Goal: Task Accomplishment & Management: Complete application form

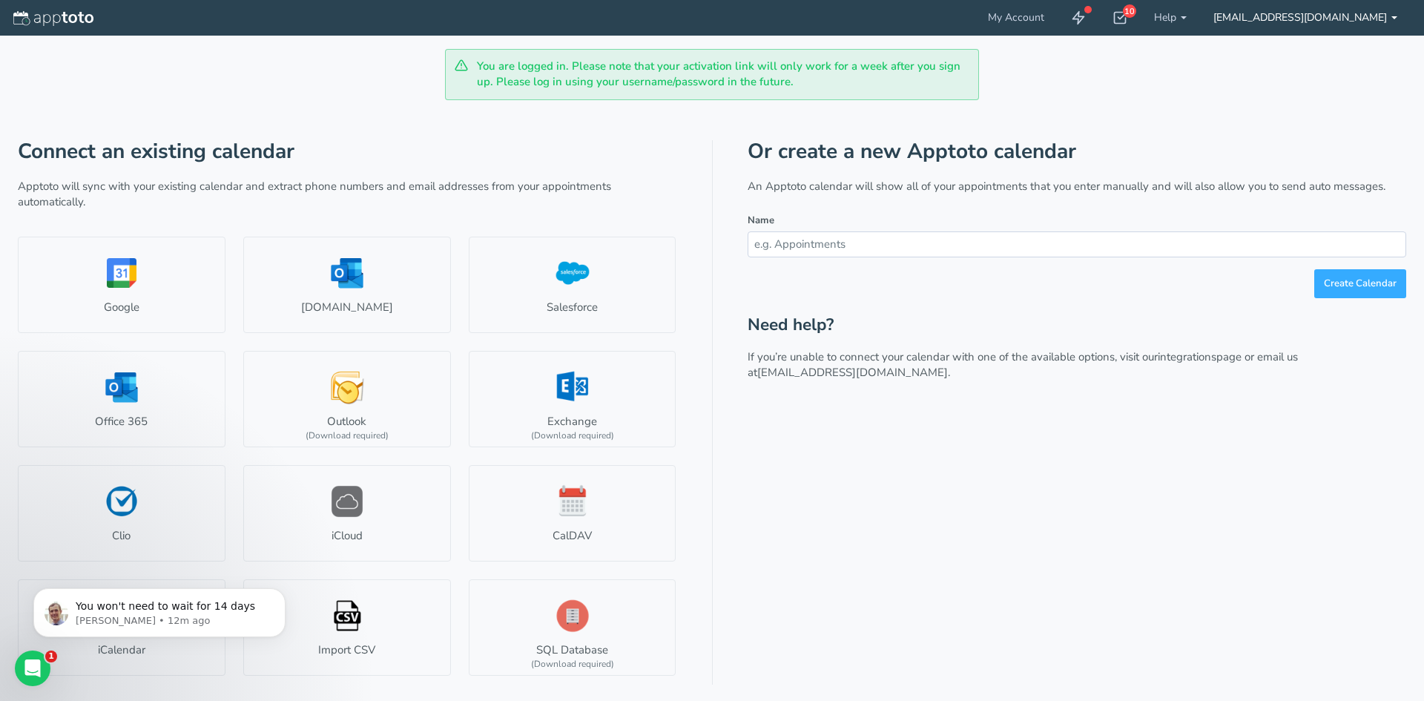
click at [1310, 16] on link "[EMAIL_ADDRESS][DOMAIN_NAME]" at bounding box center [1305, 18] width 211 height 36
click at [1092, 102] on div "Connect an existing calendar Apptoto will sync with your existing calendar and …" at bounding box center [712, 392] width 1388 height 585
click at [33, 672] on icon "Open Intercom Messenger" at bounding box center [31, 666] width 24 height 24
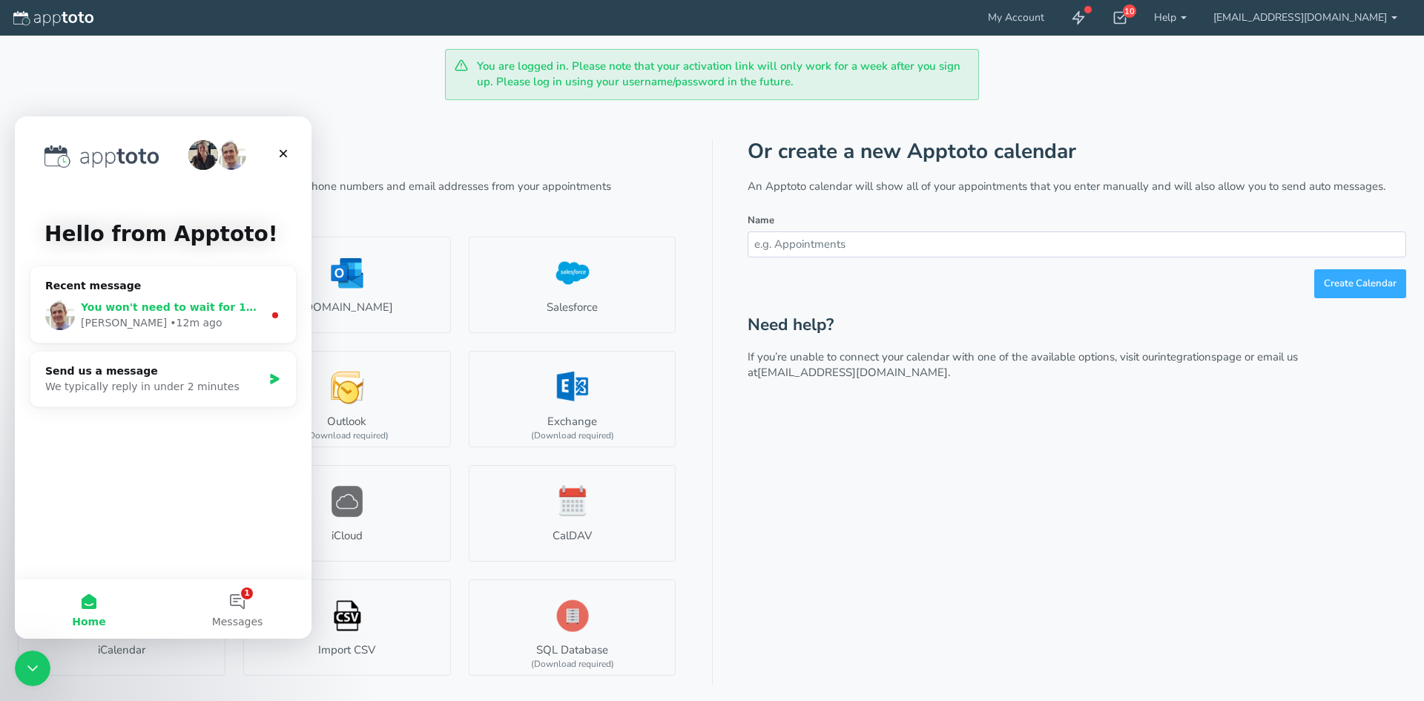
click at [162, 294] on div "You won't need to wait for 14 days Michael • 12m ago" at bounding box center [162, 315] width 265 height 55
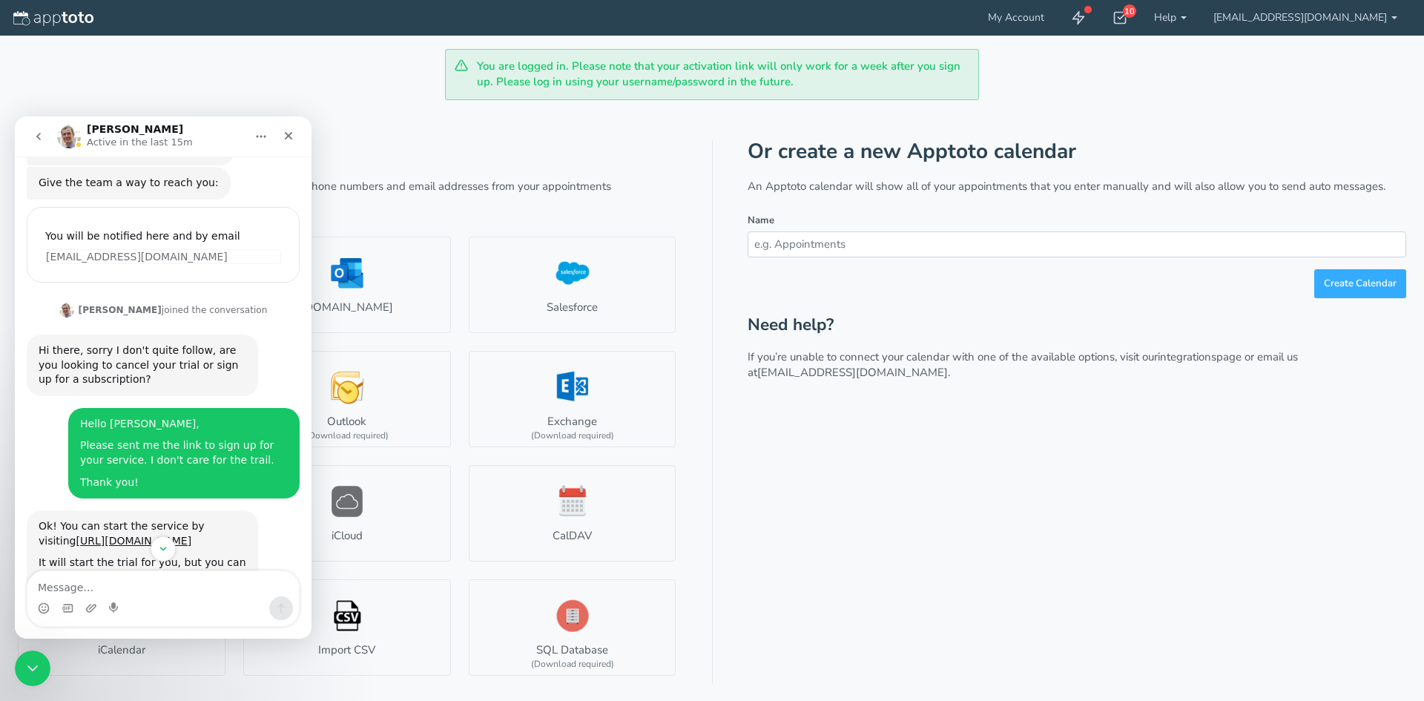
scroll to position [245, 0]
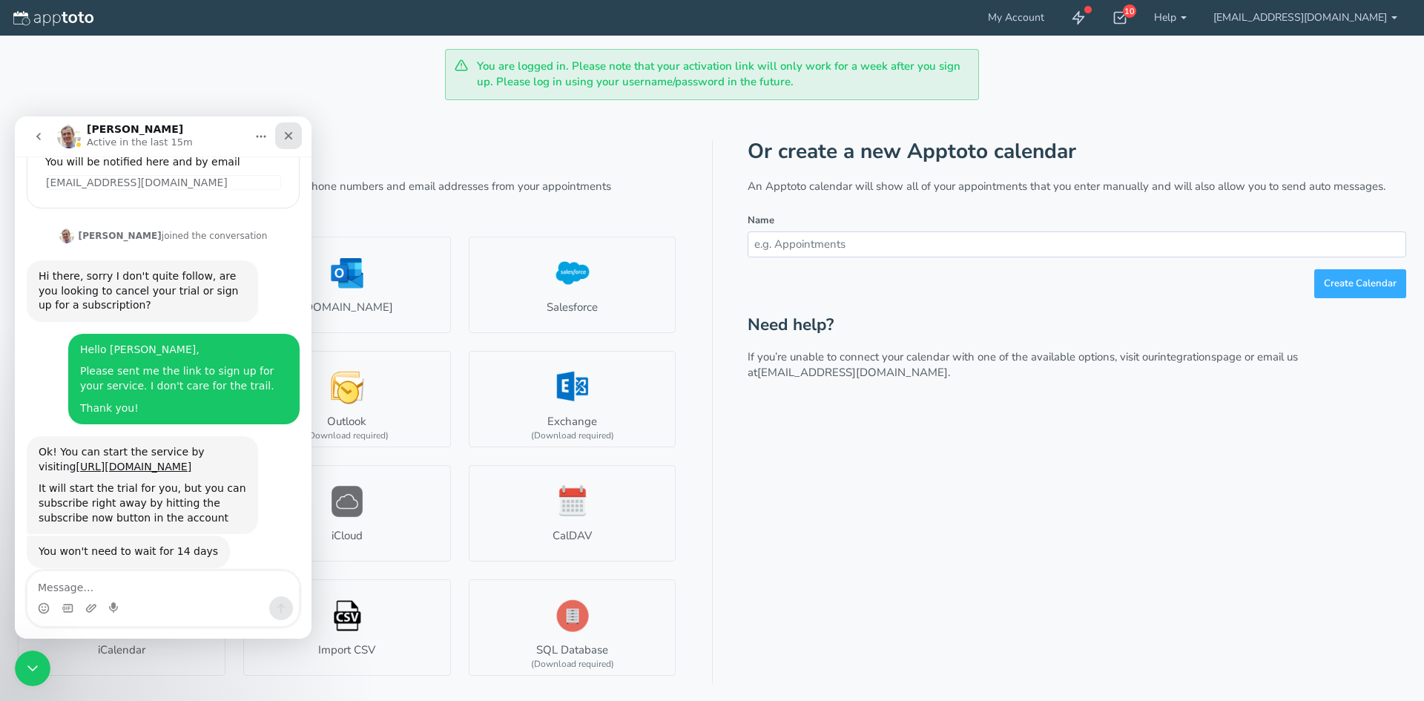
click at [295, 136] on div "Close" at bounding box center [288, 135] width 27 height 27
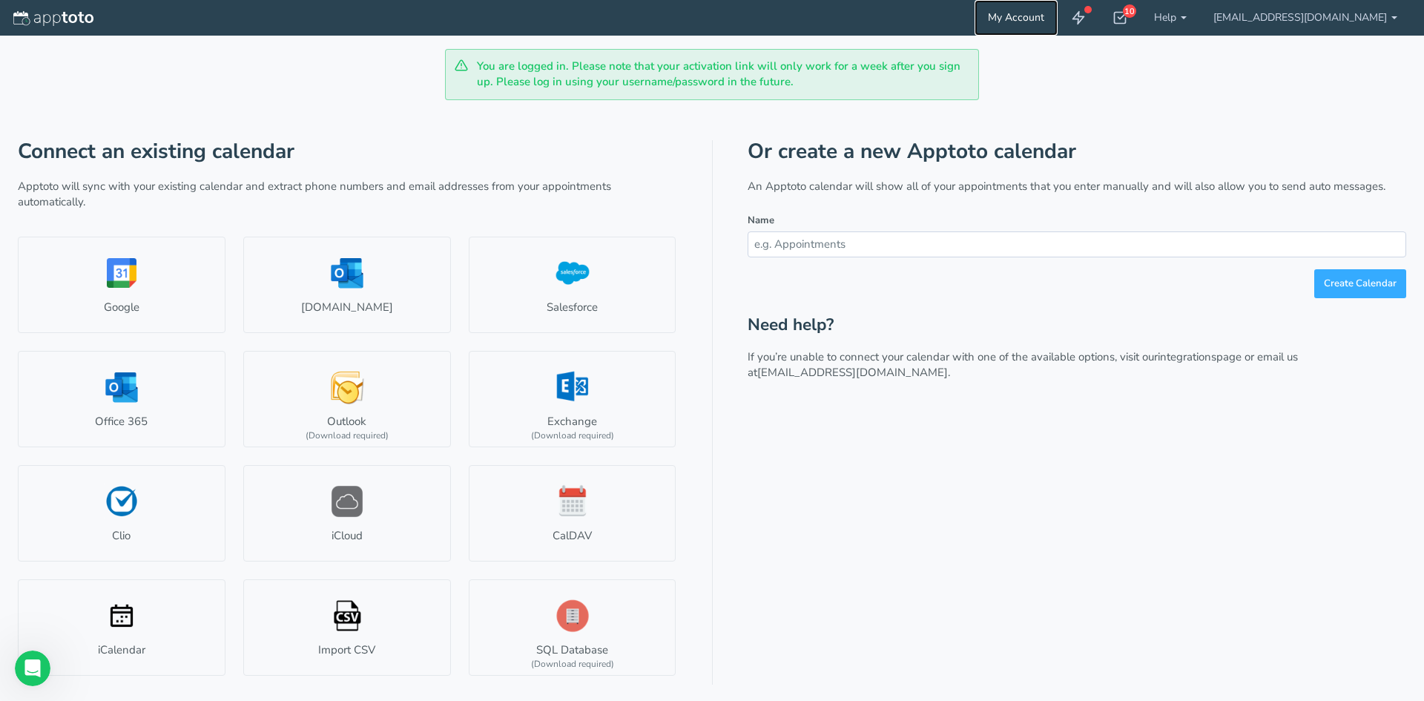
click at [1058, 17] on link "My Account" at bounding box center [1015, 18] width 83 height 36
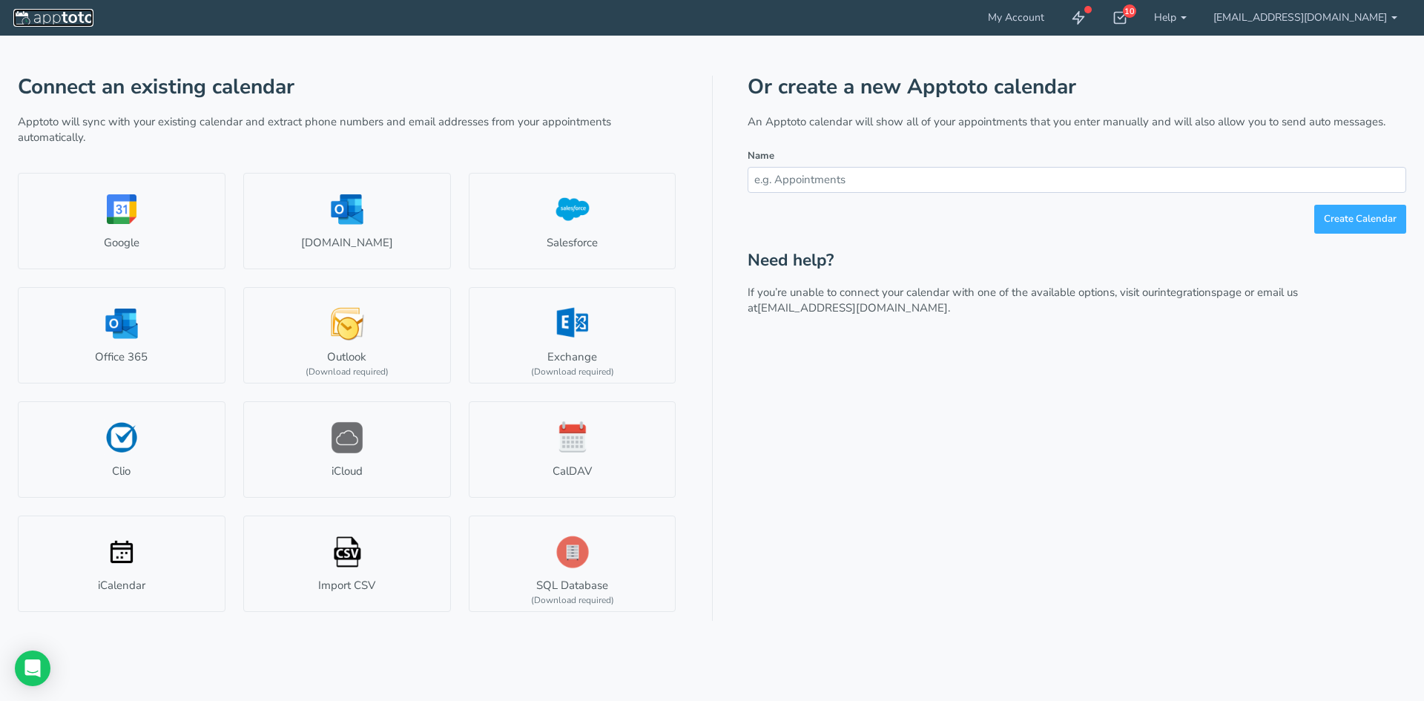
click at [24, 19] on img at bounding box center [53, 18] width 80 height 15
click at [1313, 17] on link "[EMAIL_ADDRESS][DOMAIN_NAME]" at bounding box center [1305, 18] width 211 height 36
click at [53, 26] on link at bounding box center [53, 18] width 80 height 18
click at [1341, 10] on link "[EMAIL_ADDRESS][DOMAIN_NAME]" at bounding box center [1305, 18] width 211 height 36
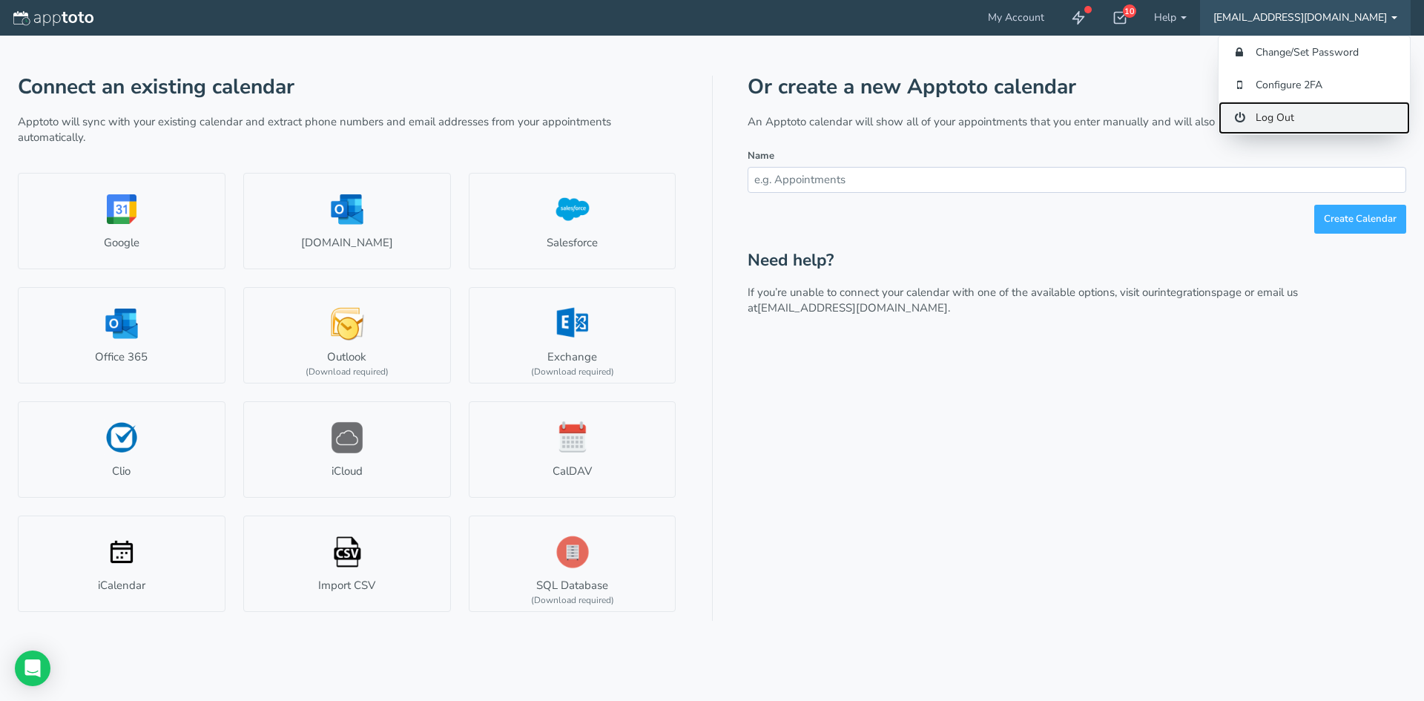
click at [1264, 125] on link "Log Out" at bounding box center [1313, 118] width 191 height 33
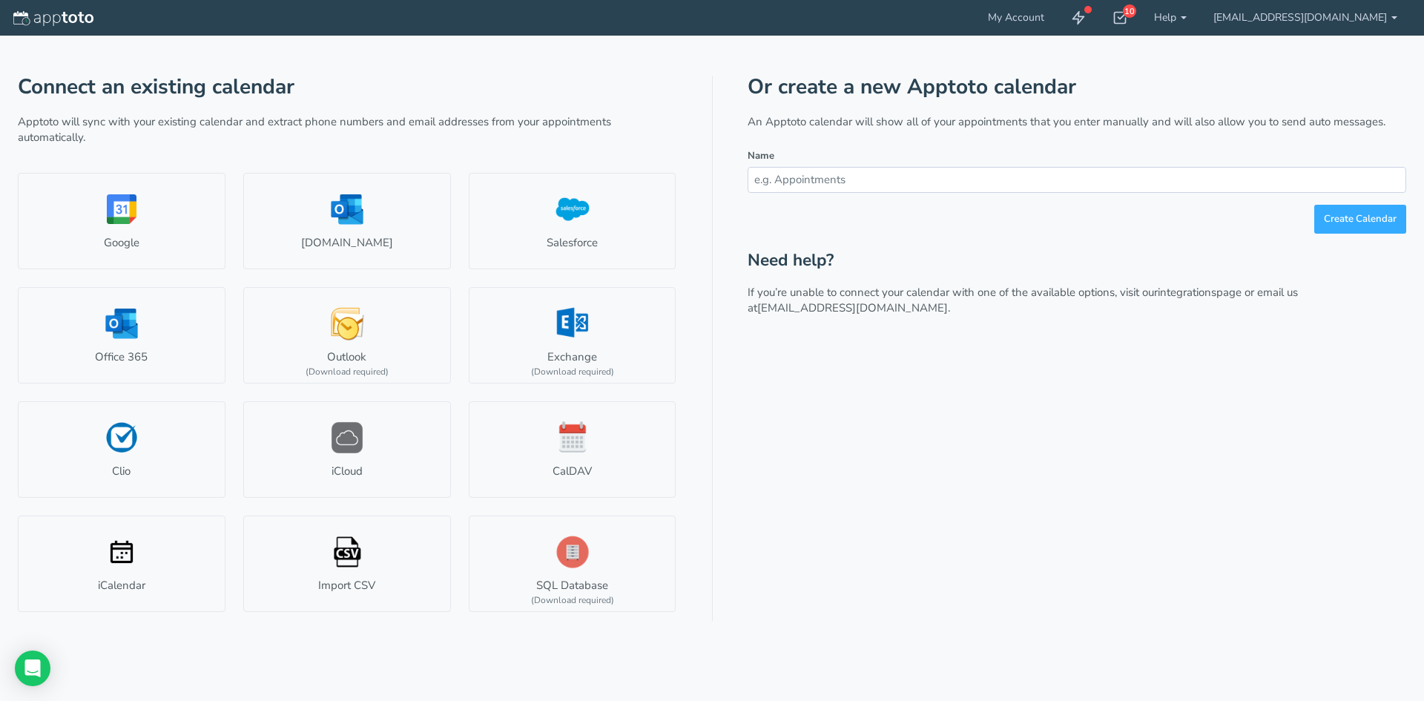
click at [7, 18] on div at bounding box center [6, 18] width 13 height 36
click at [1127, 19] on icon at bounding box center [1119, 17] width 15 height 15
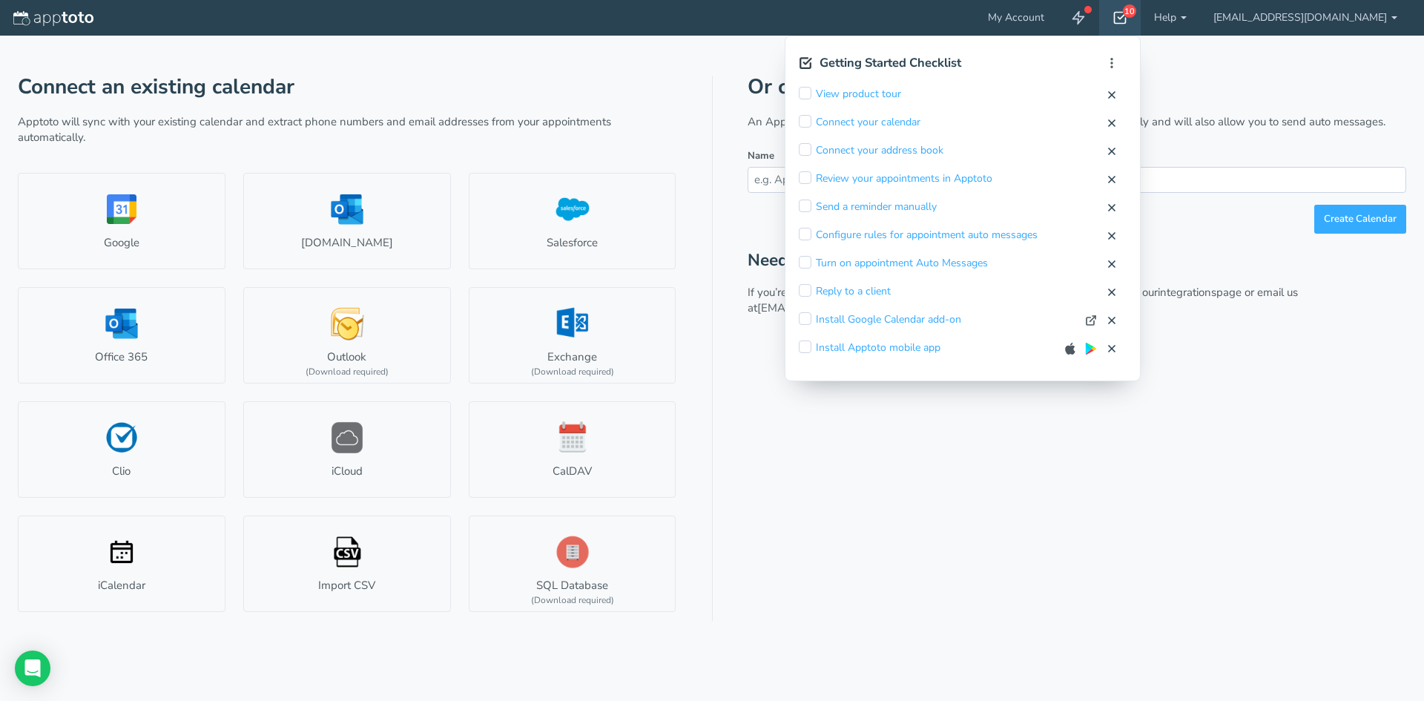
click at [1127, 19] on icon at bounding box center [1119, 17] width 15 height 15
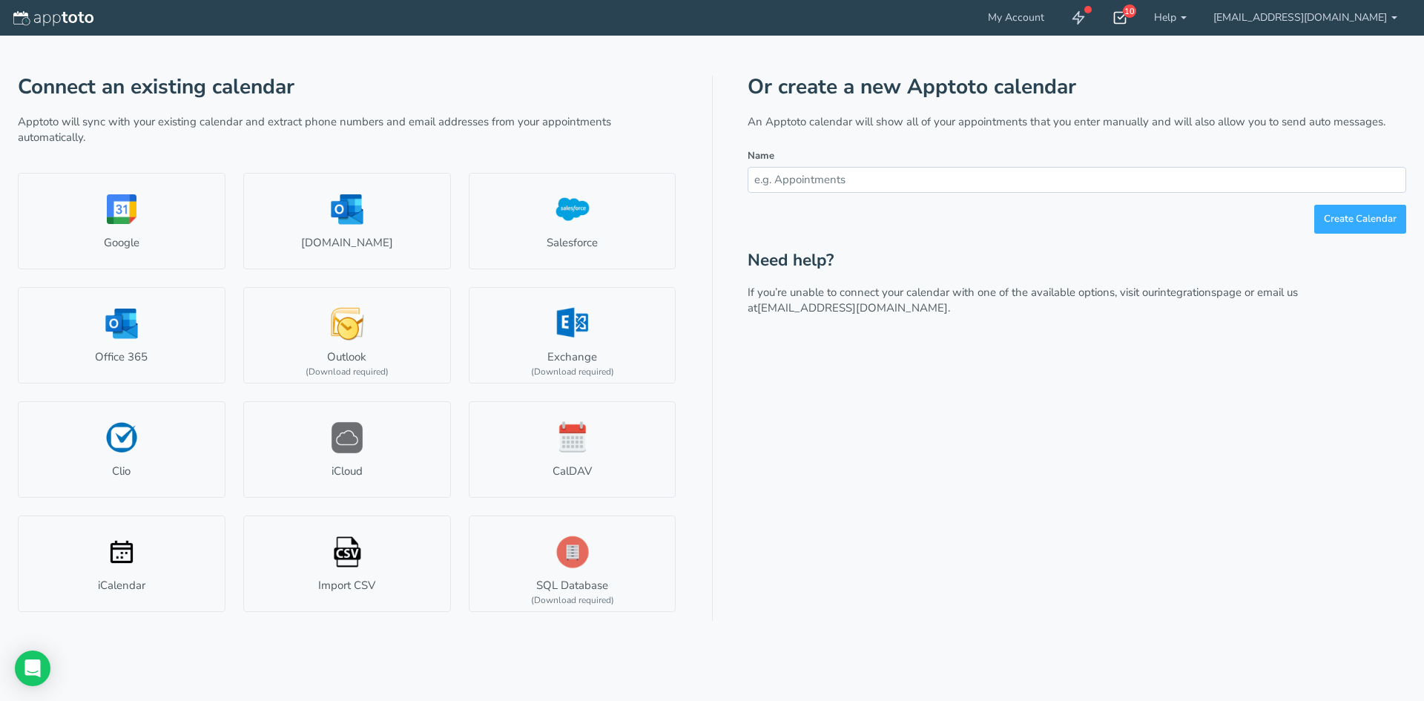
click at [1127, 16] on icon at bounding box center [1119, 17] width 15 height 15
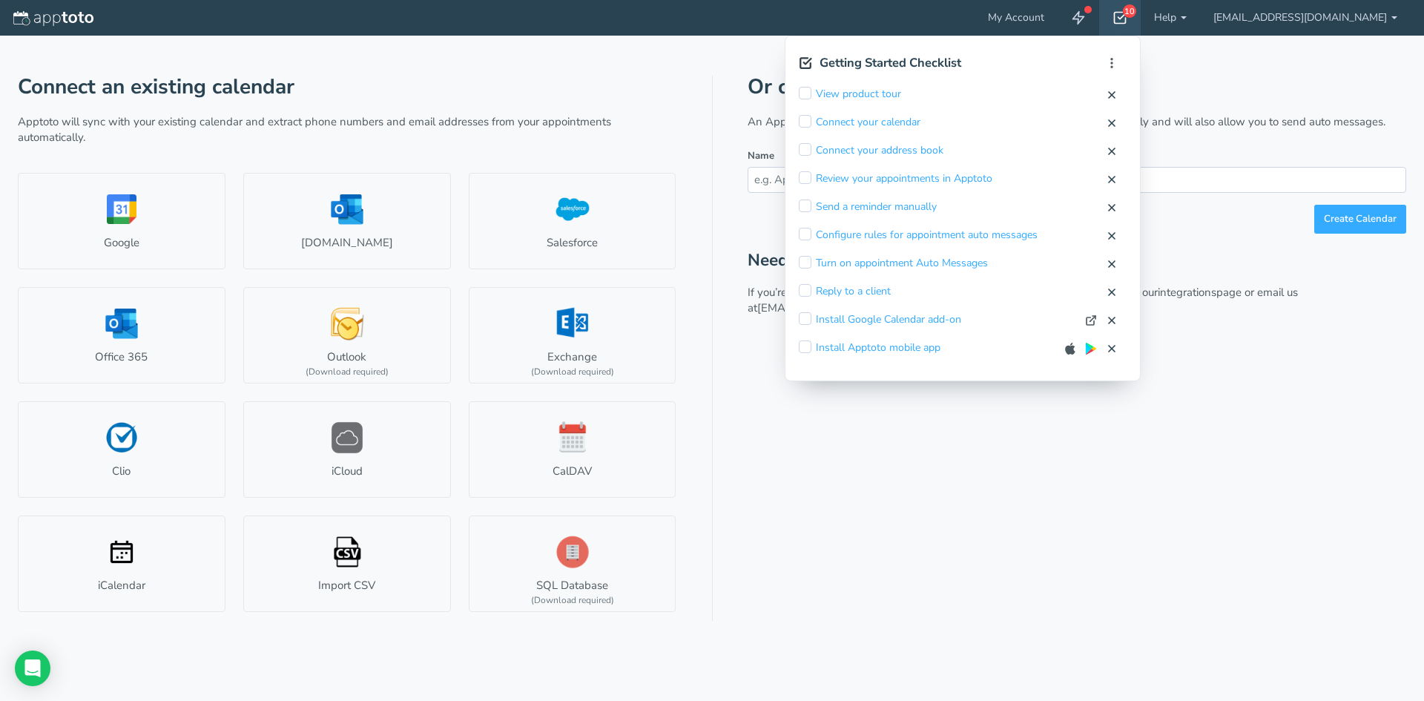
click at [898, 541] on div "Or create a new Apptoto calendar An Apptoto calendar will show all of your appo…" at bounding box center [1077, 348] width 659 height 545
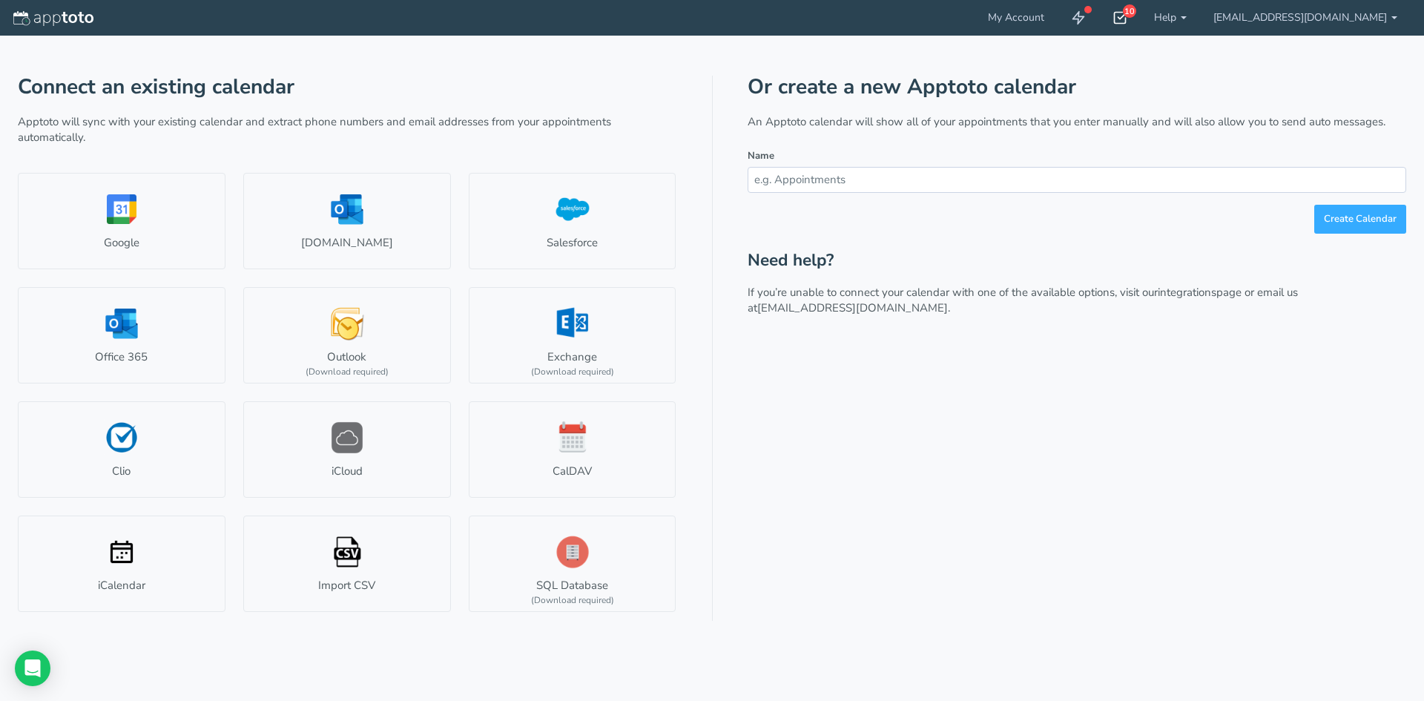
click at [1141, 15] on div "10" at bounding box center [1120, 18] width 42 height 36
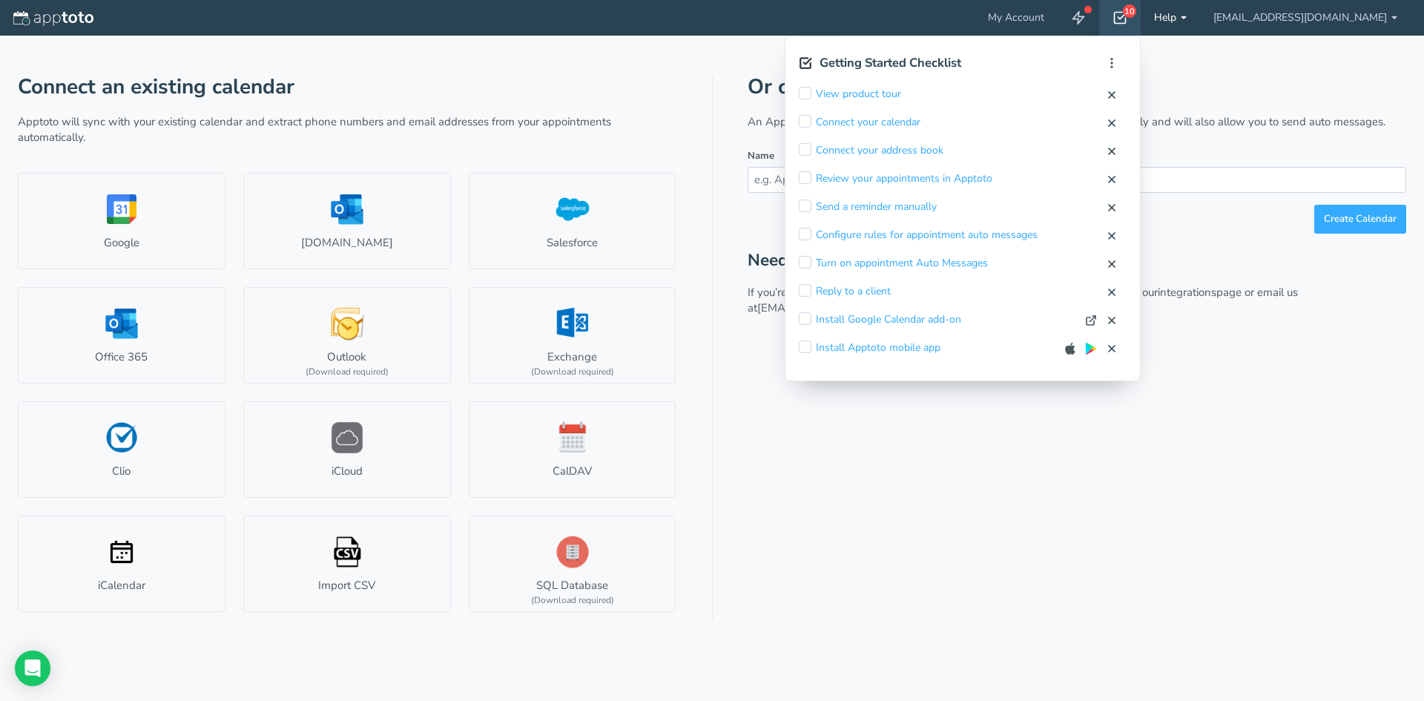
click at [1200, 14] on link "Help" at bounding box center [1170, 18] width 59 height 36
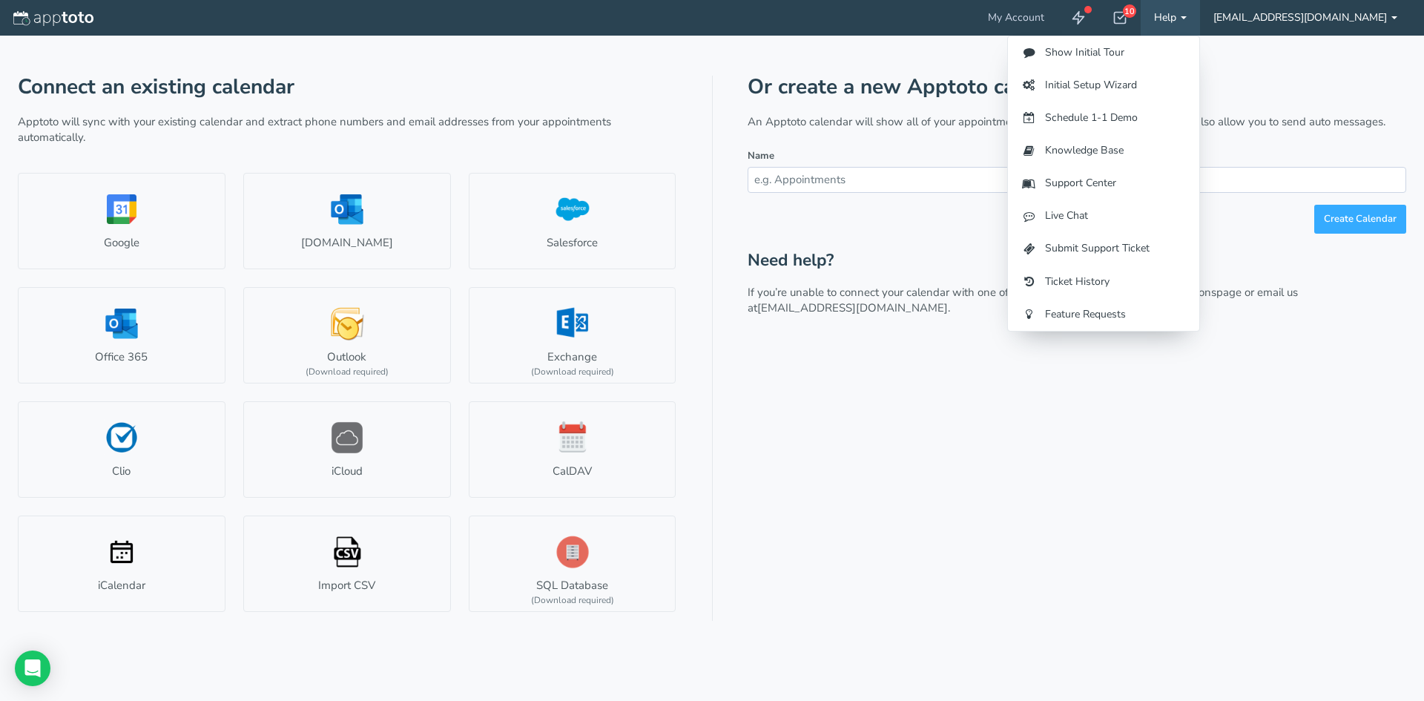
click at [1366, 14] on link "[EMAIL_ADDRESS][DOMAIN_NAME]" at bounding box center [1305, 18] width 211 height 36
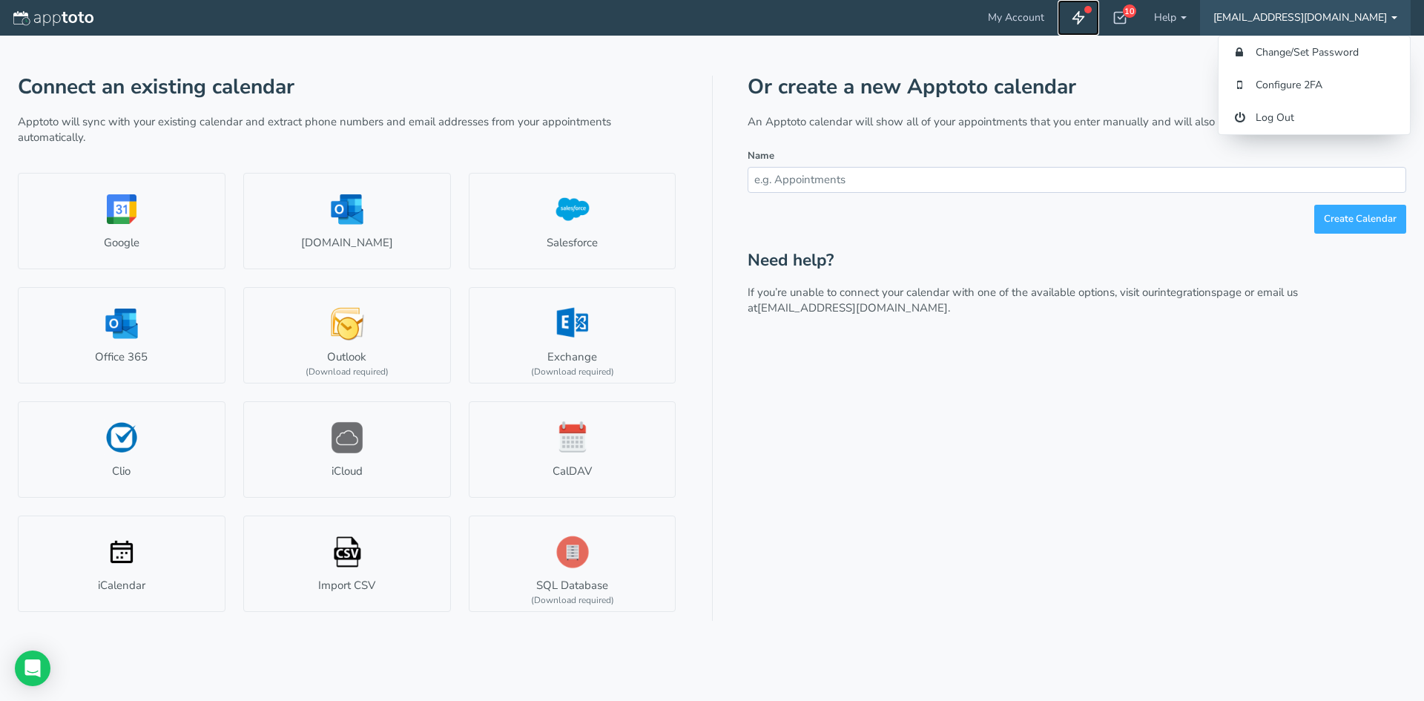
click at [1099, 16] on link at bounding box center [1079, 18] width 42 height 36
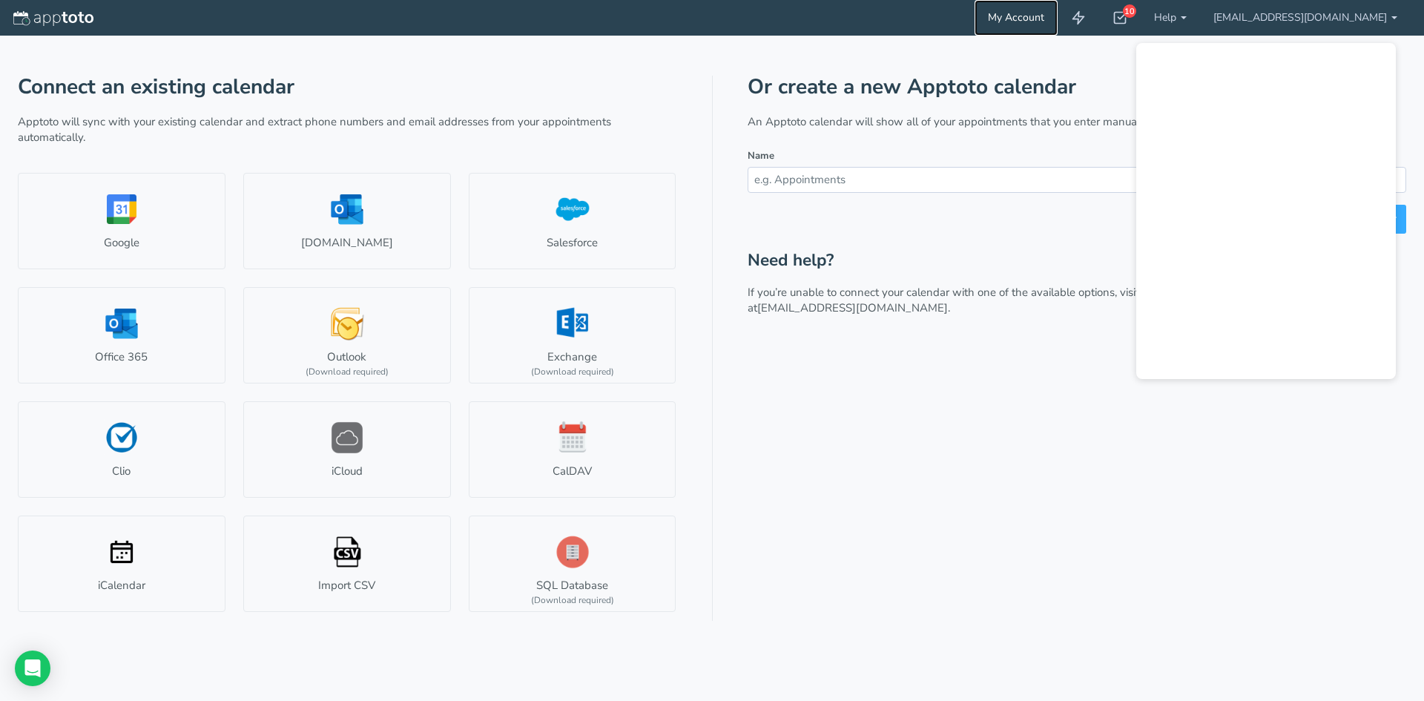
click at [1058, 12] on link "My Account" at bounding box center [1015, 18] width 83 height 36
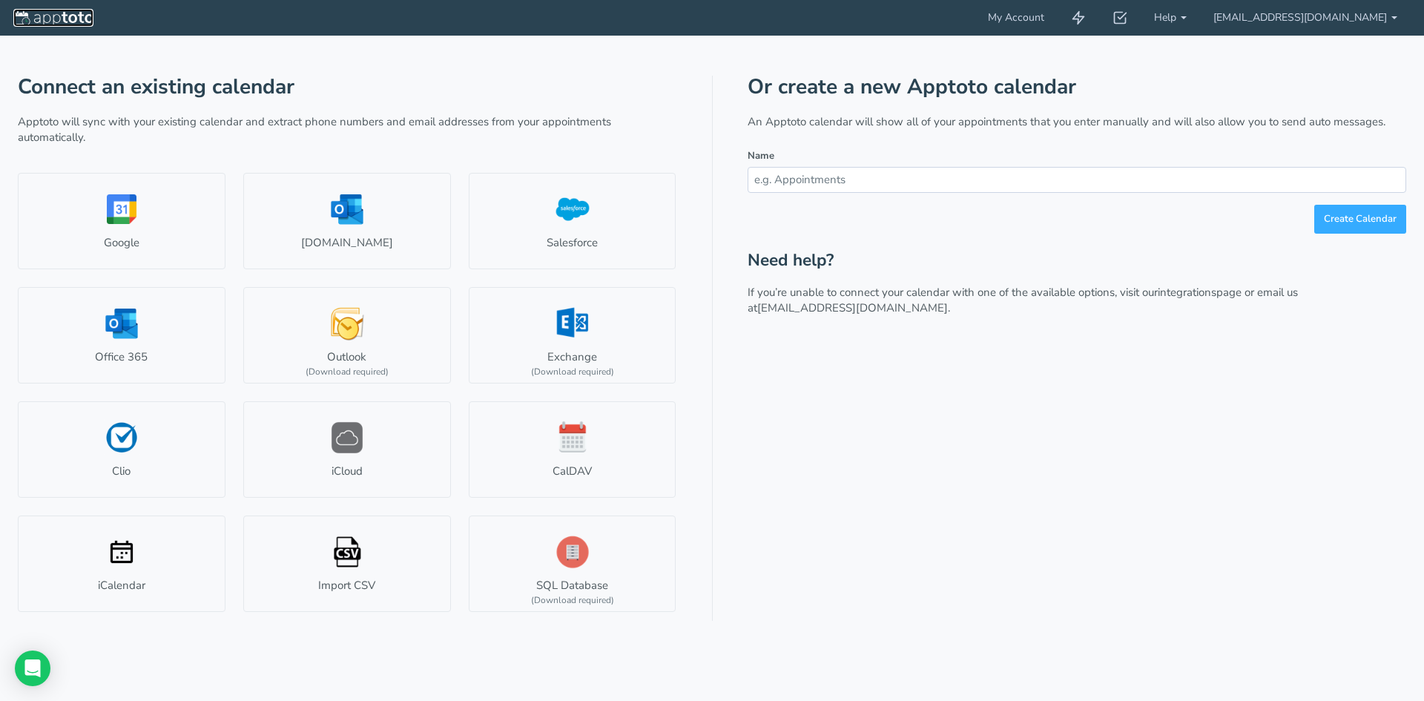
click at [14, 15] on img at bounding box center [53, 18] width 80 height 15
click at [1362, 217] on button "Create Calendar" at bounding box center [1360, 219] width 92 height 29
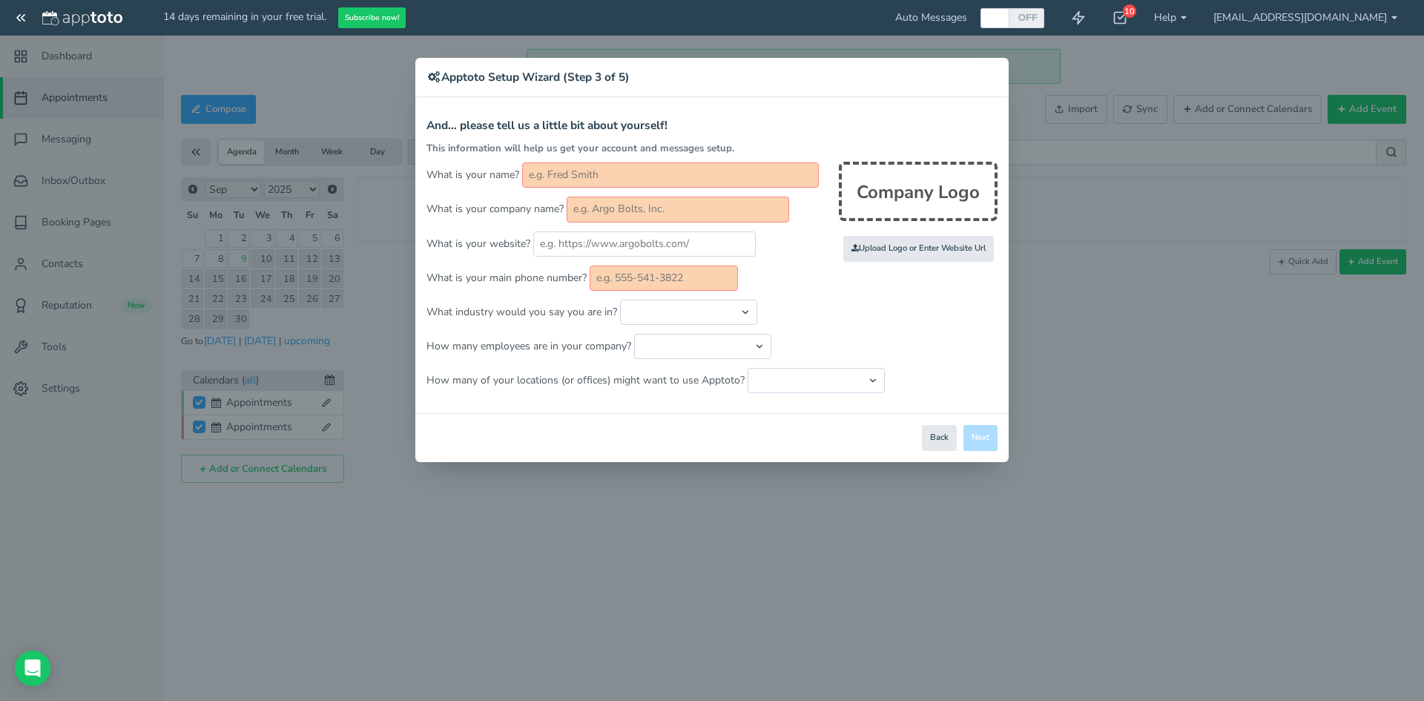
click at [581, 173] on input "text" at bounding box center [670, 174] width 297 height 25
click at [587, 167] on input "text" at bounding box center [670, 174] width 297 height 25
drag, startPoint x: 615, startPoint y: 174, endPoint x: 616, endPoint y: 162, distance: 12.7
click at [615, 169] on input "text" at bounding box center [670, 174] width 297 height 25
type input "m"
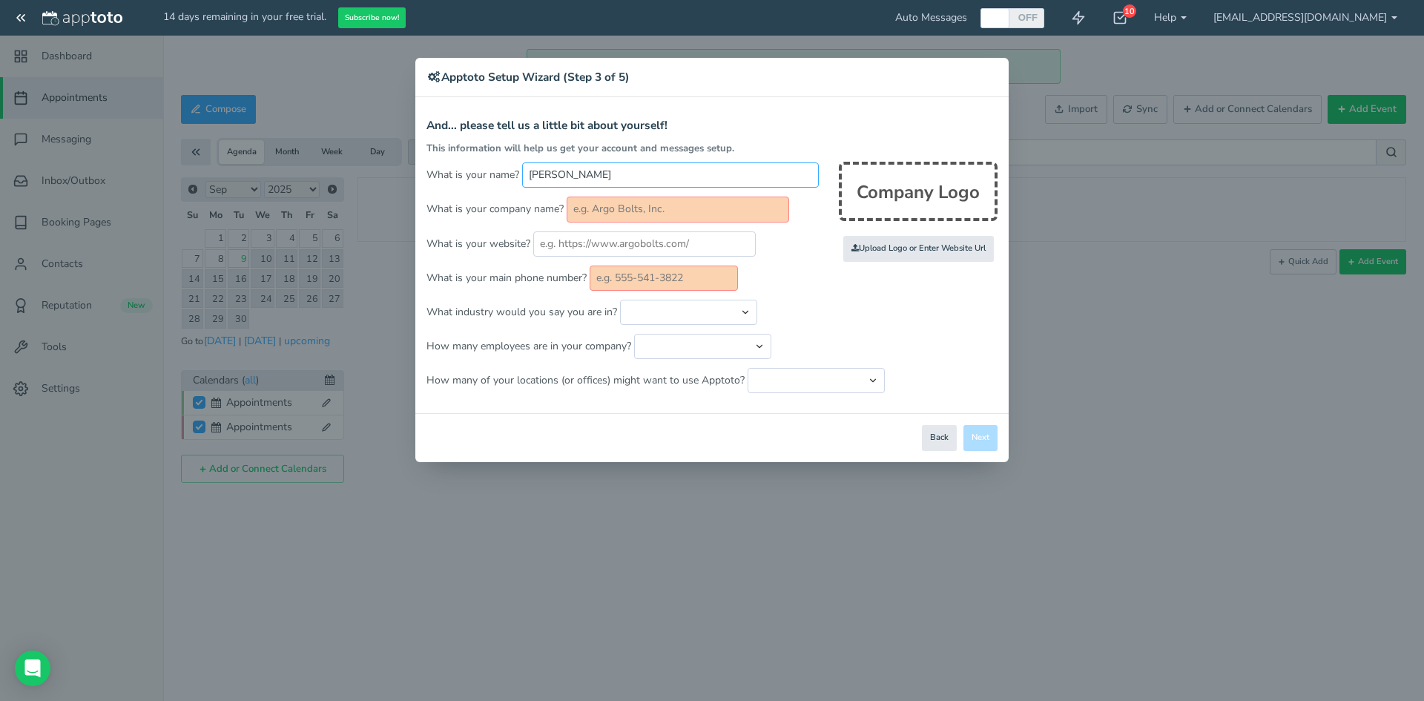
type input "Maria Steffel"
click at [631, 220] on input "text" at bounding box center [678, 209] width 222 height 25
type input "Neighborhood Development Alliance"
click at [628, 243] on input "text" at bounding box center [644, 243] width 222 height 25
click at [662, 248] on input "text" at bounding box center [644, 243] width 222 height 25
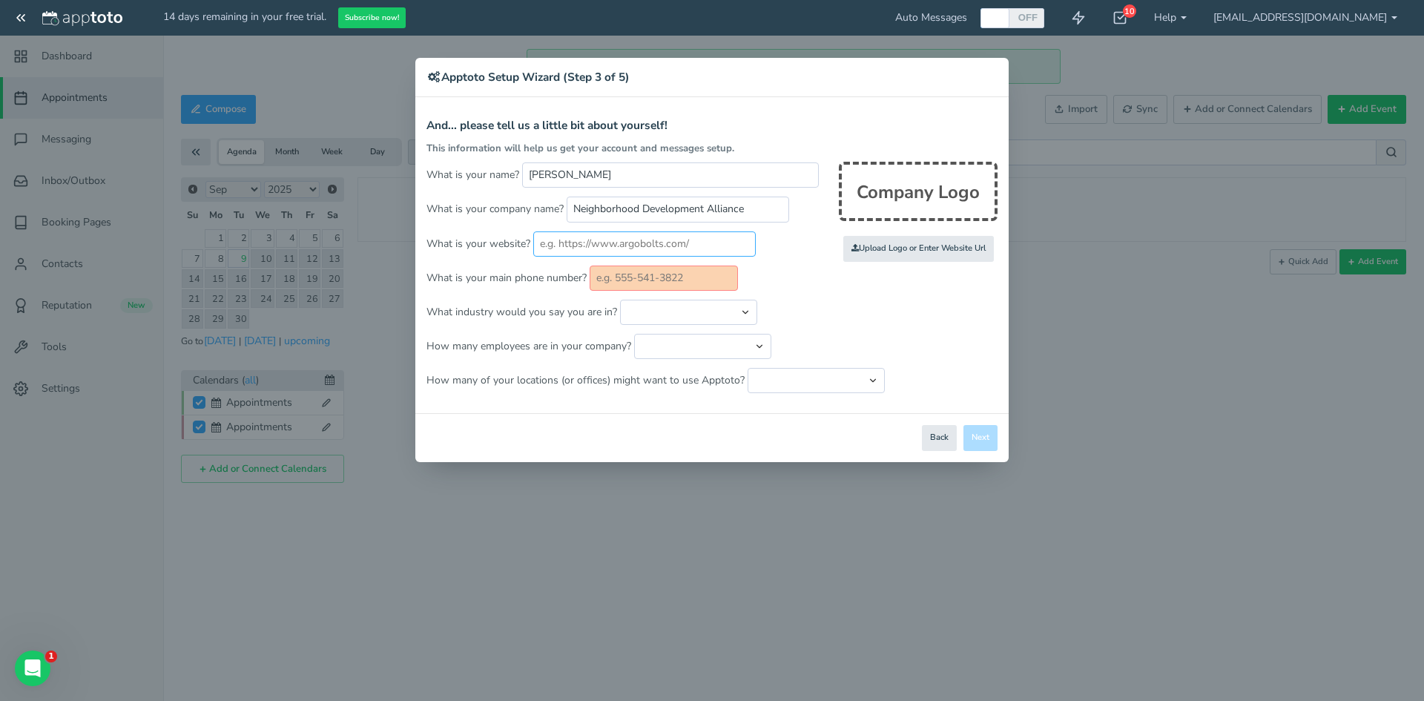
paste input "https://nedahome.org/"
type input "https://nedahome.org/"
click at [683, 277] on input "text" at bounding box center [664, 277] width 148 height 25
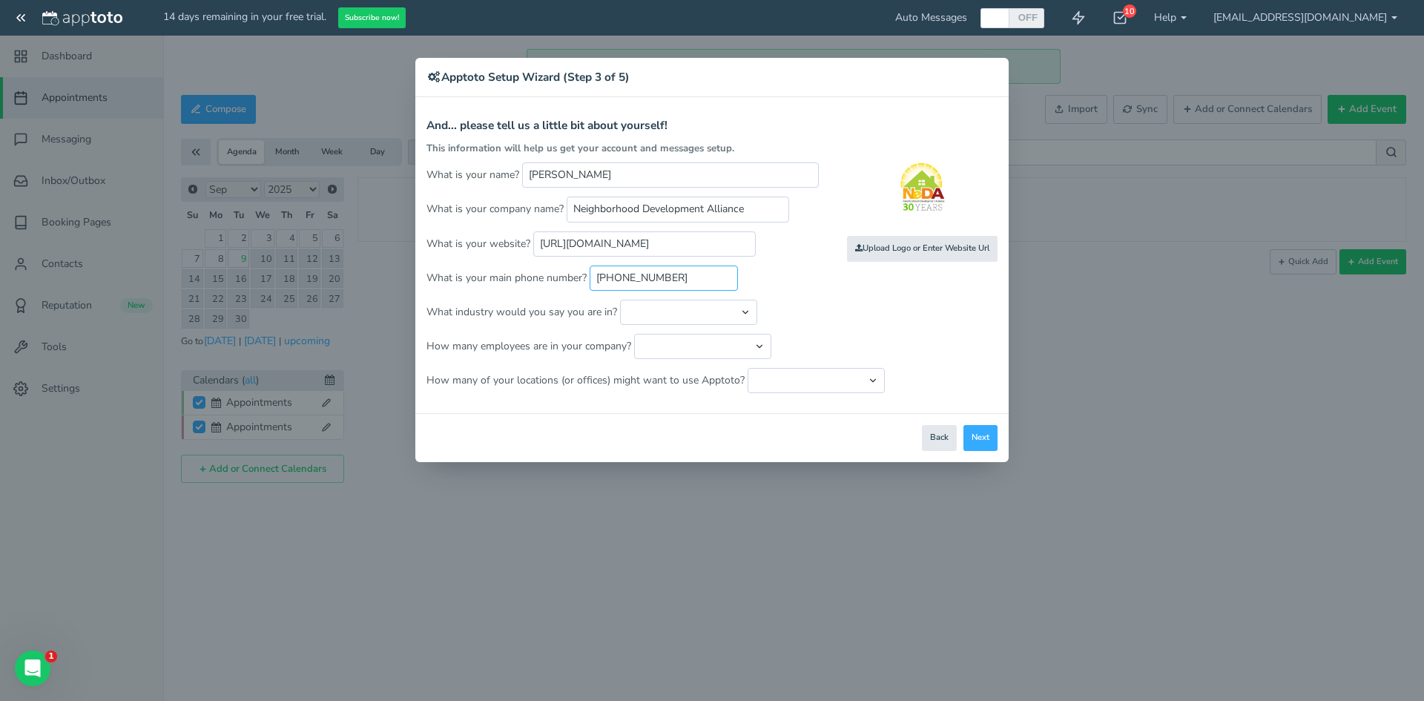
type input "651-292-0131"
click at [902, 260] on input "file" at bounding box center [598, 249] width 1412 height 102
click at [869, 248] on input "file" at bounding box center [598, 249] width 1412 height 102
type input "C:\fakepath\NeDA logo.jpg"
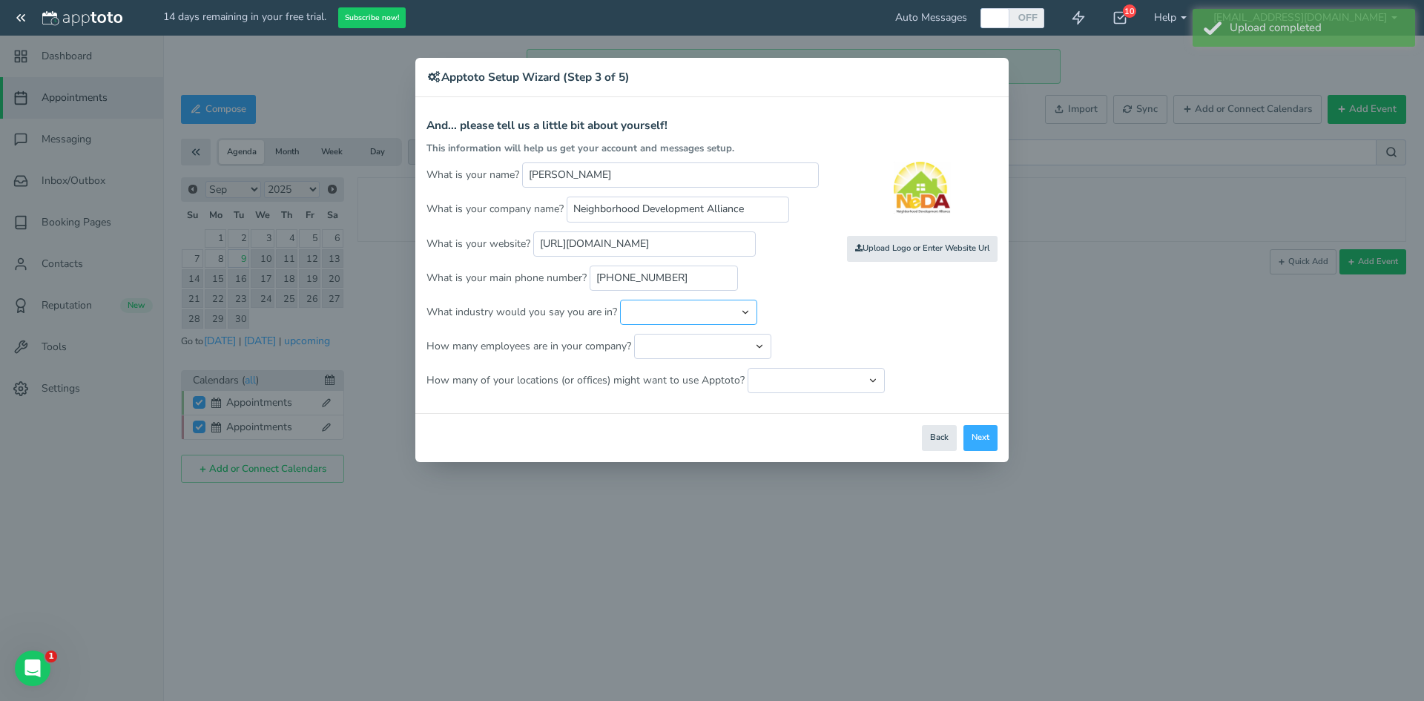
click at [656, 309] on select "Automotive Cleaning Services Consulting Education - Classroom Education - Admis…" at bounding box center [688, 312] width 137 height 25
select select "string:Nonprofit"
click at [620, 300] on select "Automotive Cleaning Services Consulting Education - Classroom Education - Admis…" at bounding box center [688, 312] width 137 height 25
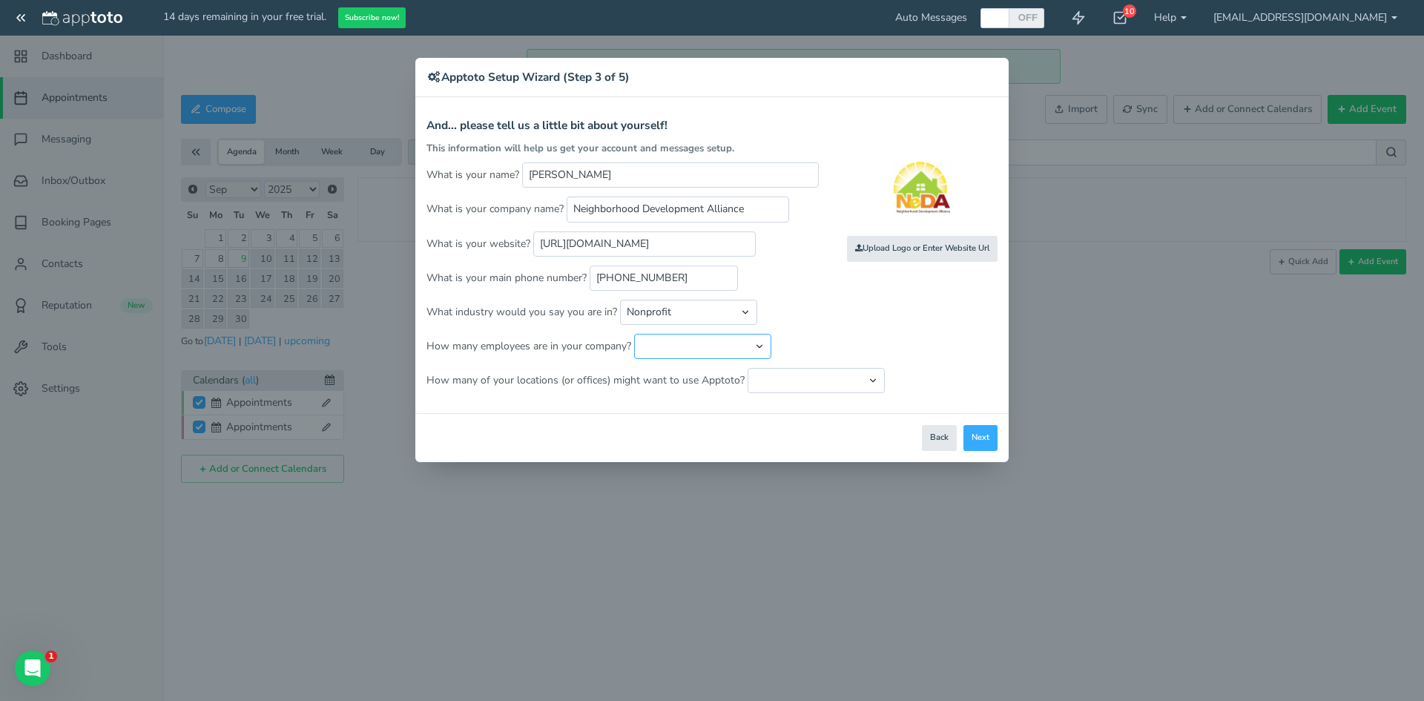
click at [681, 343] on select "Just me 1 to 5 6 to 10 11 to 25 26 to 50 51 to 100 101 to 500 501 to 1000 More …" at bounding box center [702, 346] width 137 height 25
select select "string:6..10"
click at [634, 334] on select "Just me 1 to 5 6 to 10 11 to 25 26 to 50 51 to 100 101 to 500 501 to 1000 More …" at bounding box center [702, 346] width 137 height 25
click at [791, 380] on select "Just one location 2 3 4 5 6 to 10 11 to 25 26 to 50 More than 50" at bounding box center [816, 380] width 137 height 25
select select "string:1"
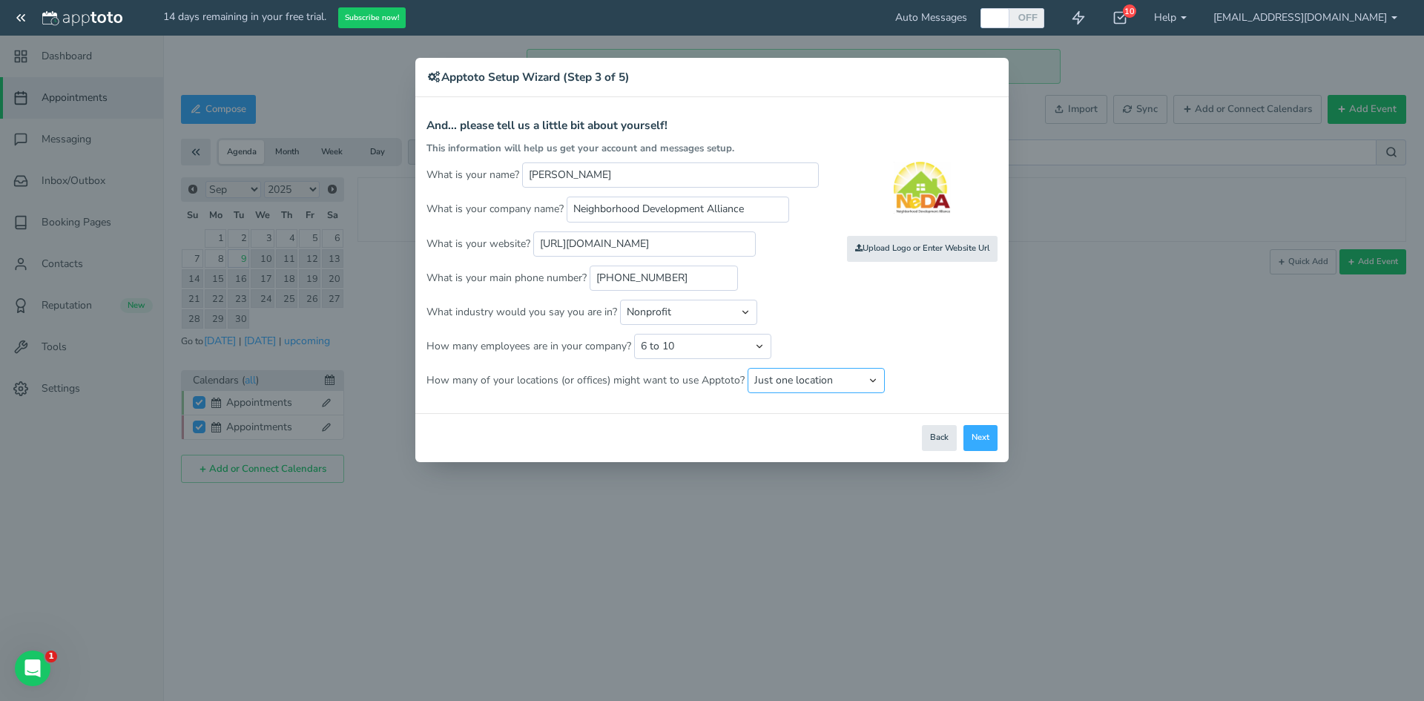
click at [748, 368] on select "Just one location 2 3 4 5 6 to 10 11 to 25 26 to 50 More than 50" at bounding box center [816, 380] width 137 height 25
click at [980, 432] on button "Next" at bounding box center [980, 438] width 34 height 26
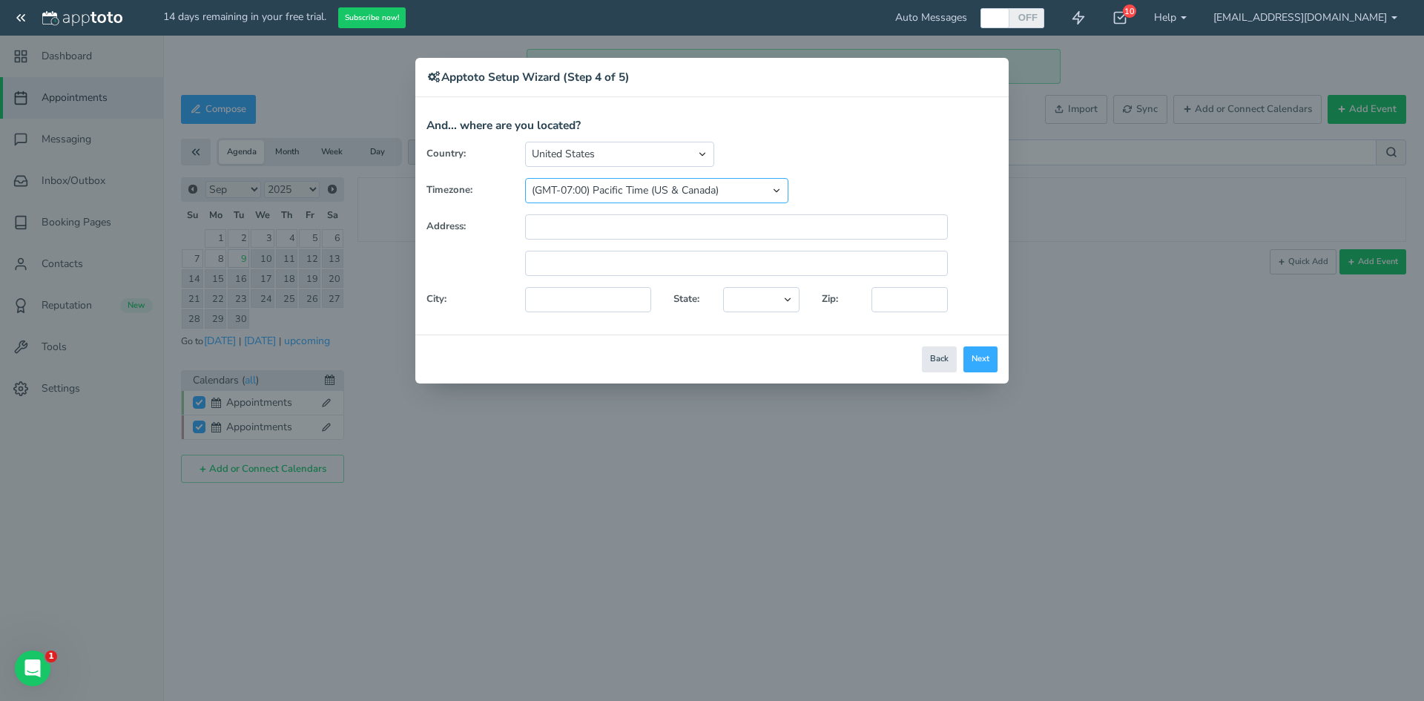
click at [650, 182] on select "(GMT-10:00) Hawaii (GMT-08:00) Alaska (GMT-07:00) Pacific Time (US & Canada) (G…" at bounding box center [656, 190] width 263 height 25
select select "string:America/Chicago"
click at [525, 178] on select "(GMT-10:00) Hawaii (GMT-08:00) Alaska (GMT-07:00) Pacific Time (US & Canada) (G…" at bounding box center [656, 190] width 263 height 25
click at [585, 235] on input "text" at bounding box center [736, 226] width 423 height 25
type input "481 Wabasha St South"
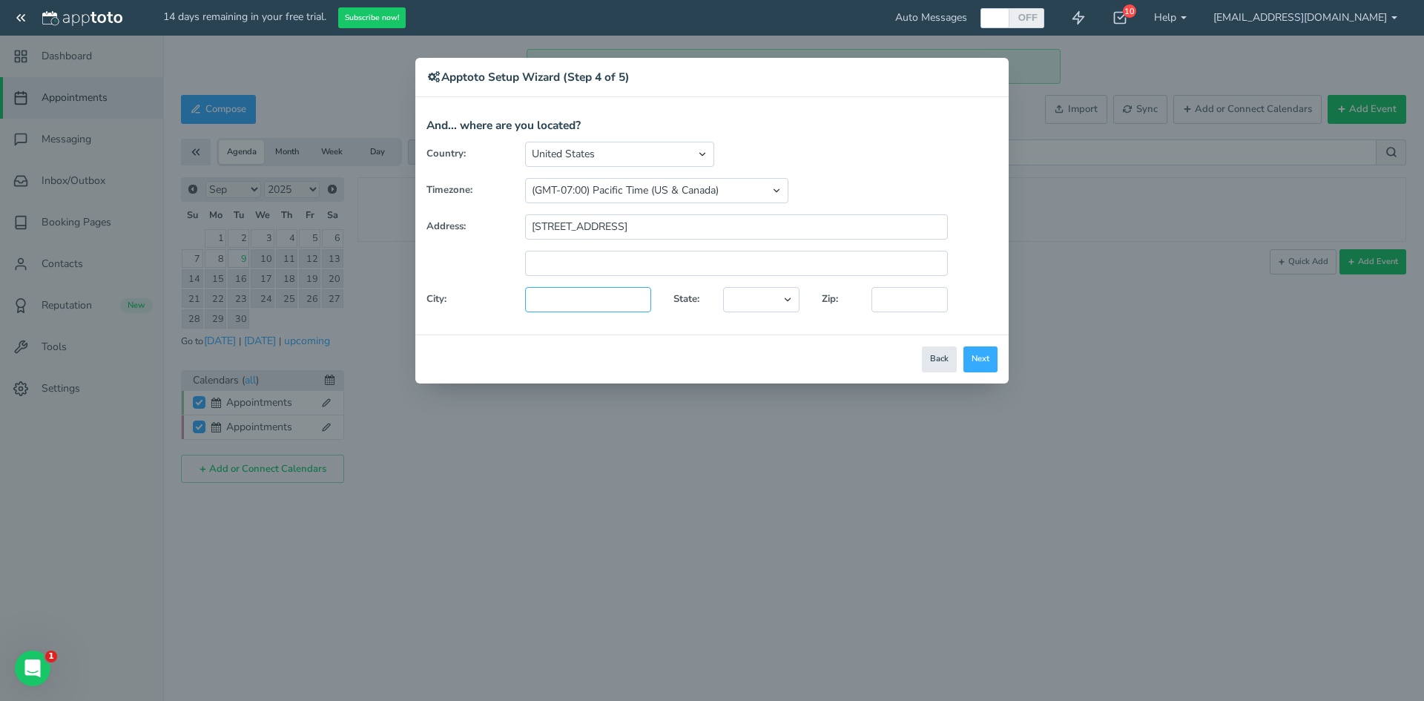
click at [578, 303] on input "text" at bounding box center [588, 299] width 126 height 25
click at [598, 270] on input "text" at bounding box center [736, 263] width 423 height 25
click at [570, 306] on input "text" at bounding box center [588, 299] width 126 height 25
type input "Saint Paul"
click at [789, 304] on select "Alaska Alabama Arkansas Arizona California Colorado Connecticut District of Col…" at bounding box center [761, 299] width 76 height 25
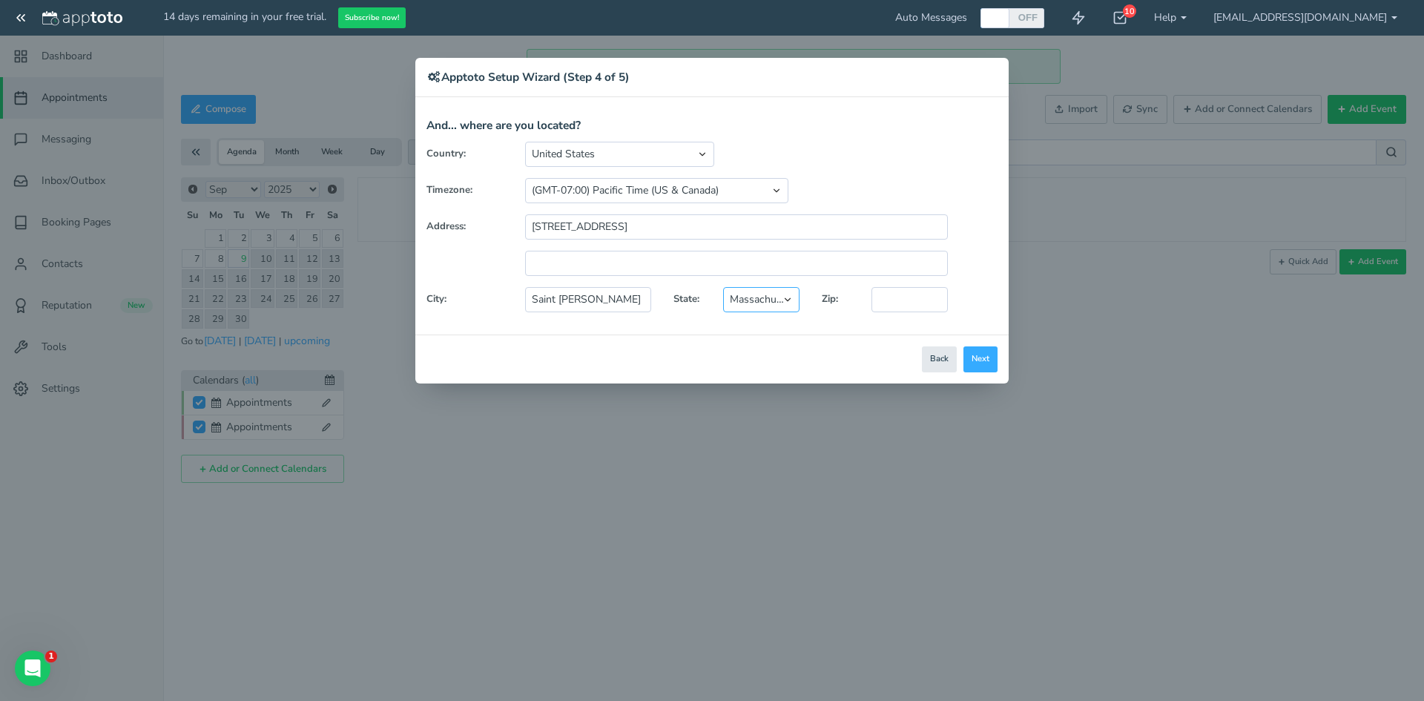
click at [753, 299] on select "Alaska Alabama Arkansas Arizona California Colorado Connecticut District of Col…" at bounding box center [761, 299] width 76 height 25
select select "string:MN"
click at [723, 287] on select "Alaska Alabama Arkansas Arizona California Colorado Connecticut District of Col…" at bounding box center [761, 299] width 76 height 25
click at [914, 297] on input "text" at bounding box center [909, 299] width 76 height 25
type input "55107"
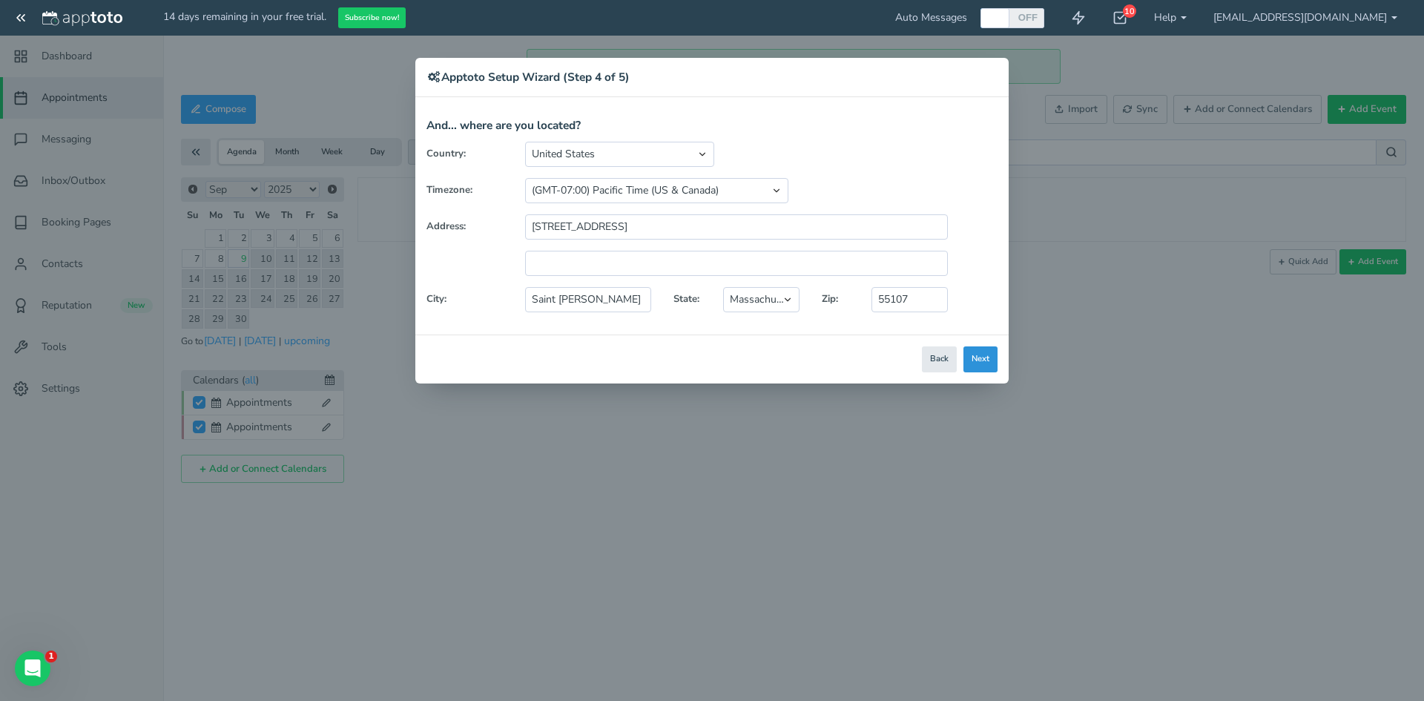
click at [972, 356] on button "Next" at bounding box center [980, 359] width 34 height 26
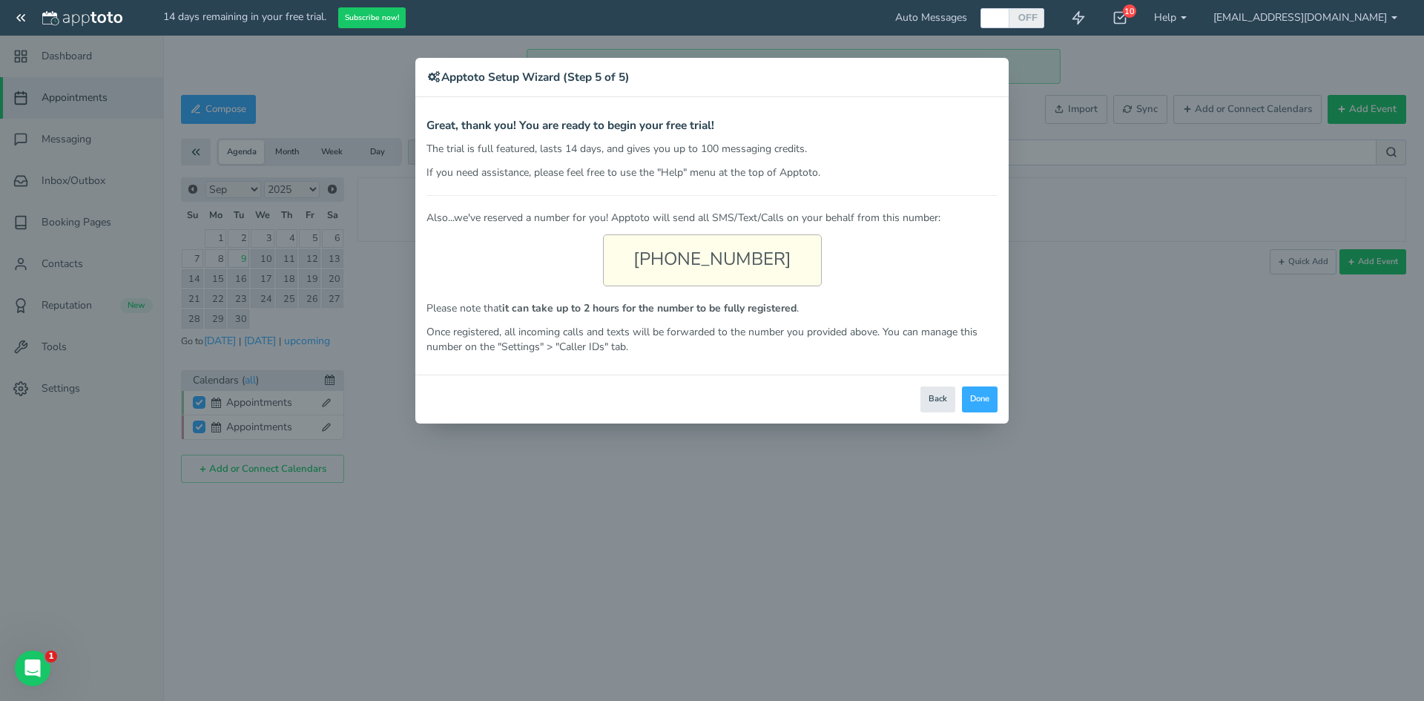
click at [721, 262] on div "(651) 615-6506" at bounding box center [712, 260] width 219 height 52
click at [736, 259] on div "(651) 615-6506" at bounding box center [712, 260] width 219 height 52
click at [763, 274] on div "(651) 615-6506" at bounding box center [712, 260] width 219 height 52
click at [777, 258] on div "(651) 615-6506" at bounding box center [712, 260] width 219 height 52
drag, startPoint x: 782, startPoint y: 255, endPoint x: 621, endPoint y: 271, distance: 160.9
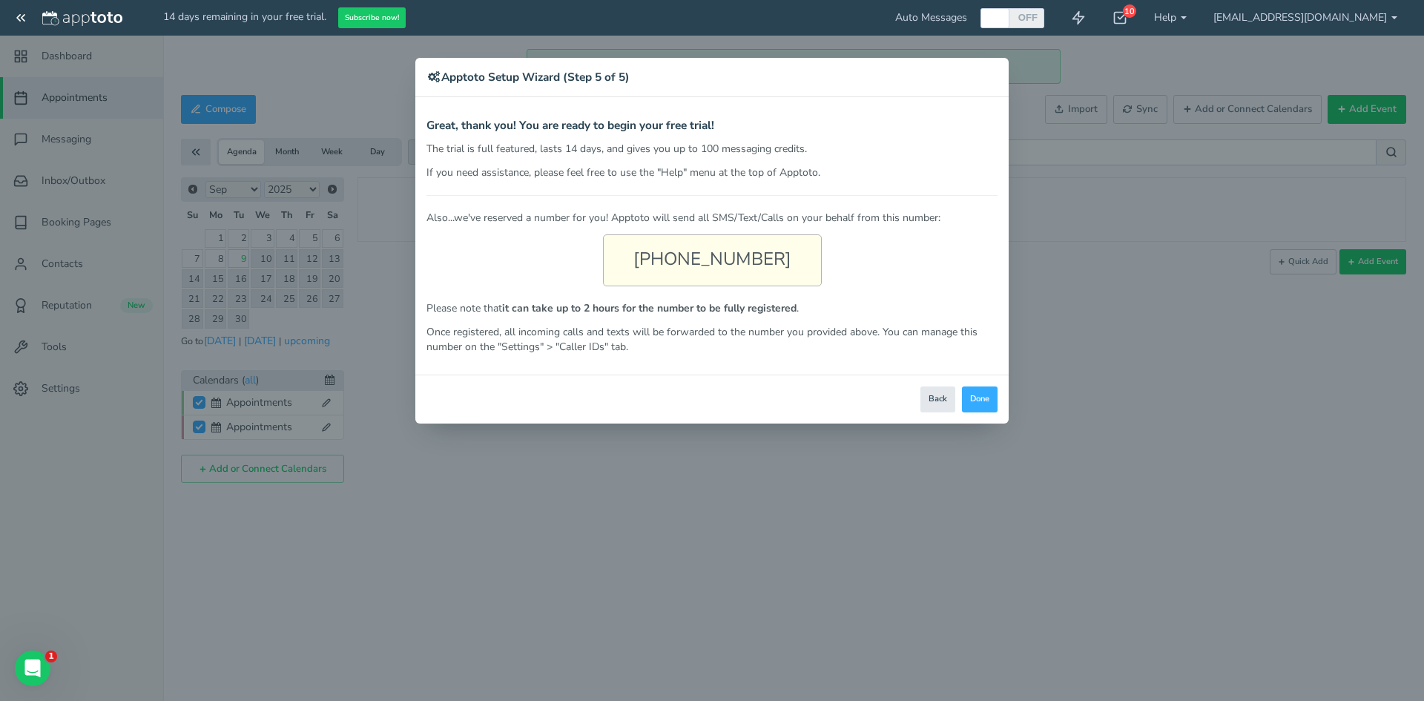
click at [625, 268] on div "(651) 615-6506" at bounding box center [712, 260] width 219 height 52
click at [1098, 286] on div "× Apptoto Setup Wizard (Step 5 of 5) Apptoto Terms & Conditions Let's first get…" at bounding box center [712, 350] width 1424 height 701
drag, startPoint x: 980, startPoint y: 405, endPoint x: 977, endPoint y: 388, distance: 17.3
click at [978, 402] on button "Done" at bounding box center [980, 399] width 36 height 26
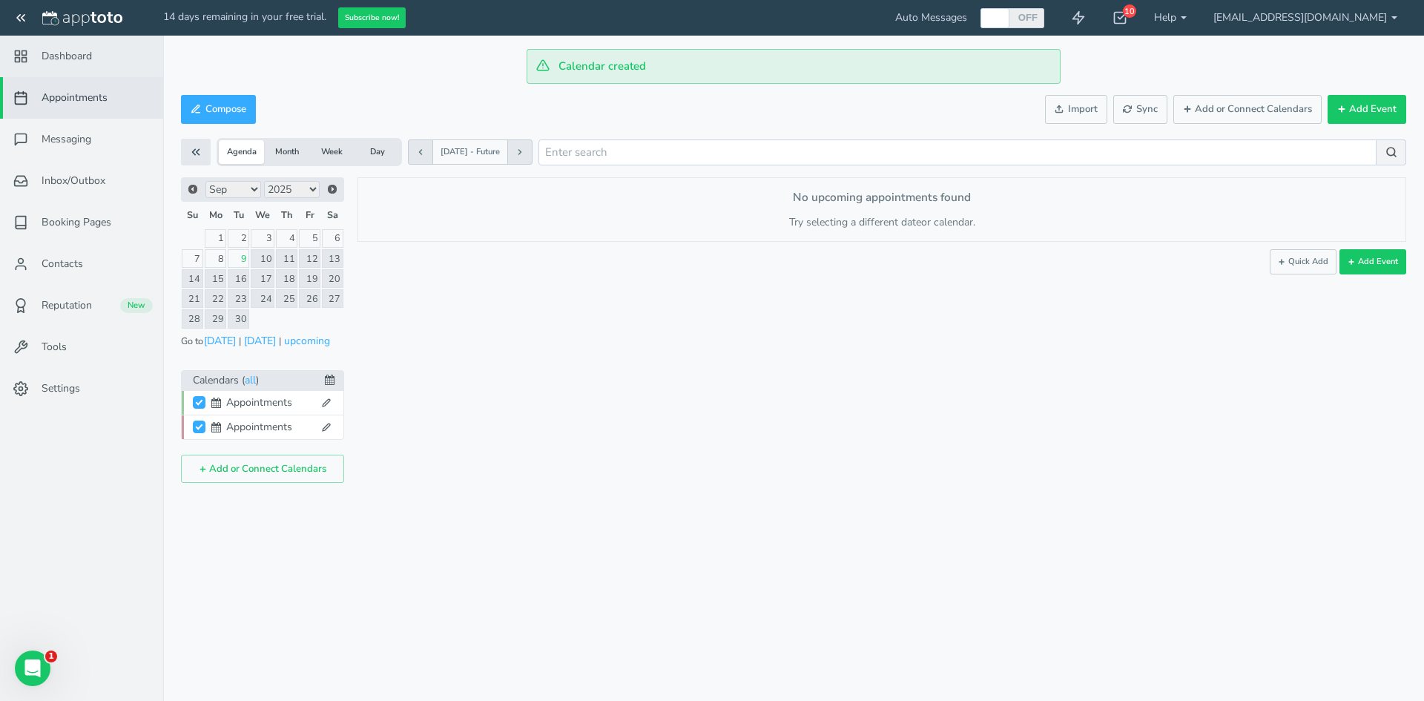
click at [58, 53] on span "Dashboard" at bounding box center [67, 56] width 50 height 15
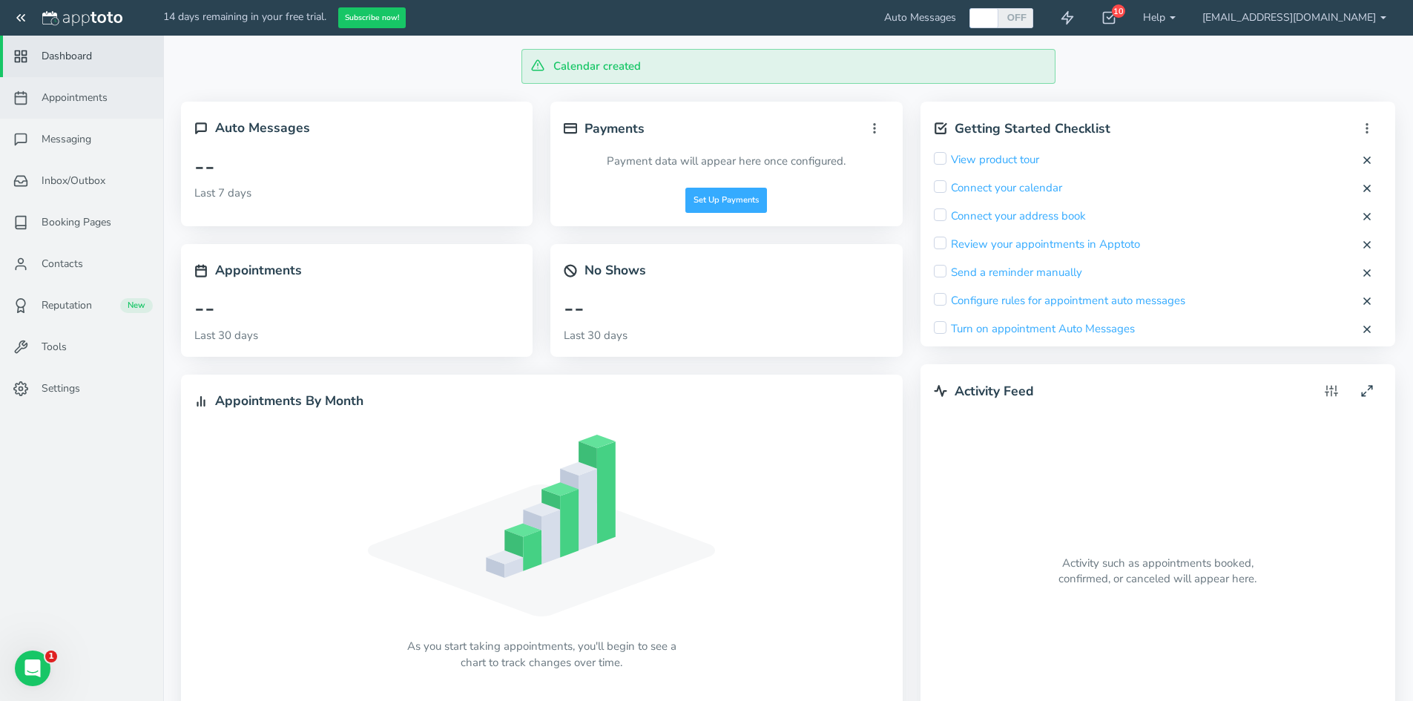
click at [87, 103] on span "Appointments" at bounding box center [75, 97] width 66 height 15
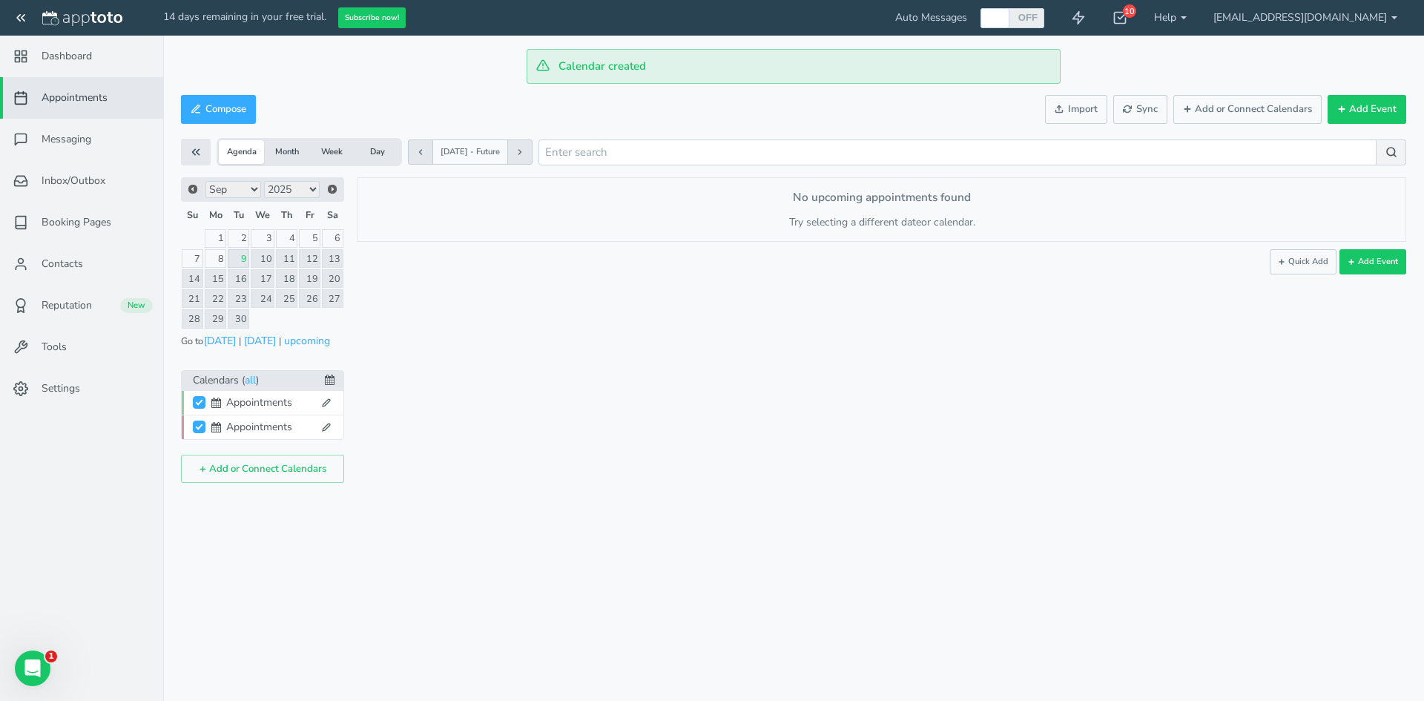
drag, startPoint x: 1184, startPoint y: 294, endPoint x: 1175, endPoint y: 285, distance: 13.1
click at [1184, 291] on div "× New event Tuesday, September 9th · 12:35pm - 12:35pm Public reschedule link E…" at bounding box center [875, 330] width 1062 height 306
click at [60, 137] on span "Messaging" at bounding box center [67, 139] width 50 height 15
